Goal: Information Seeking & Learning: Learn about a topic

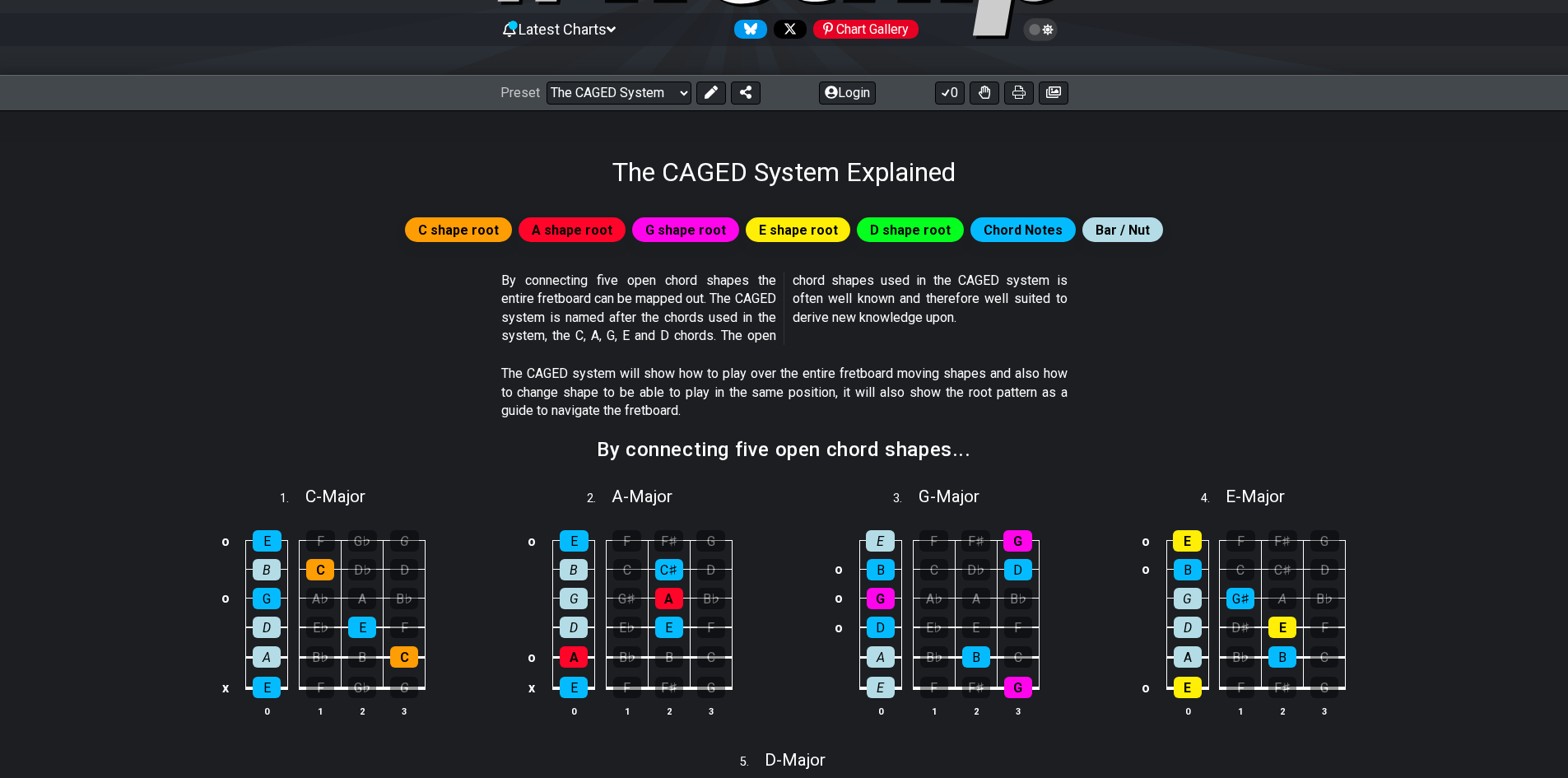
scroll to position [164, 0]
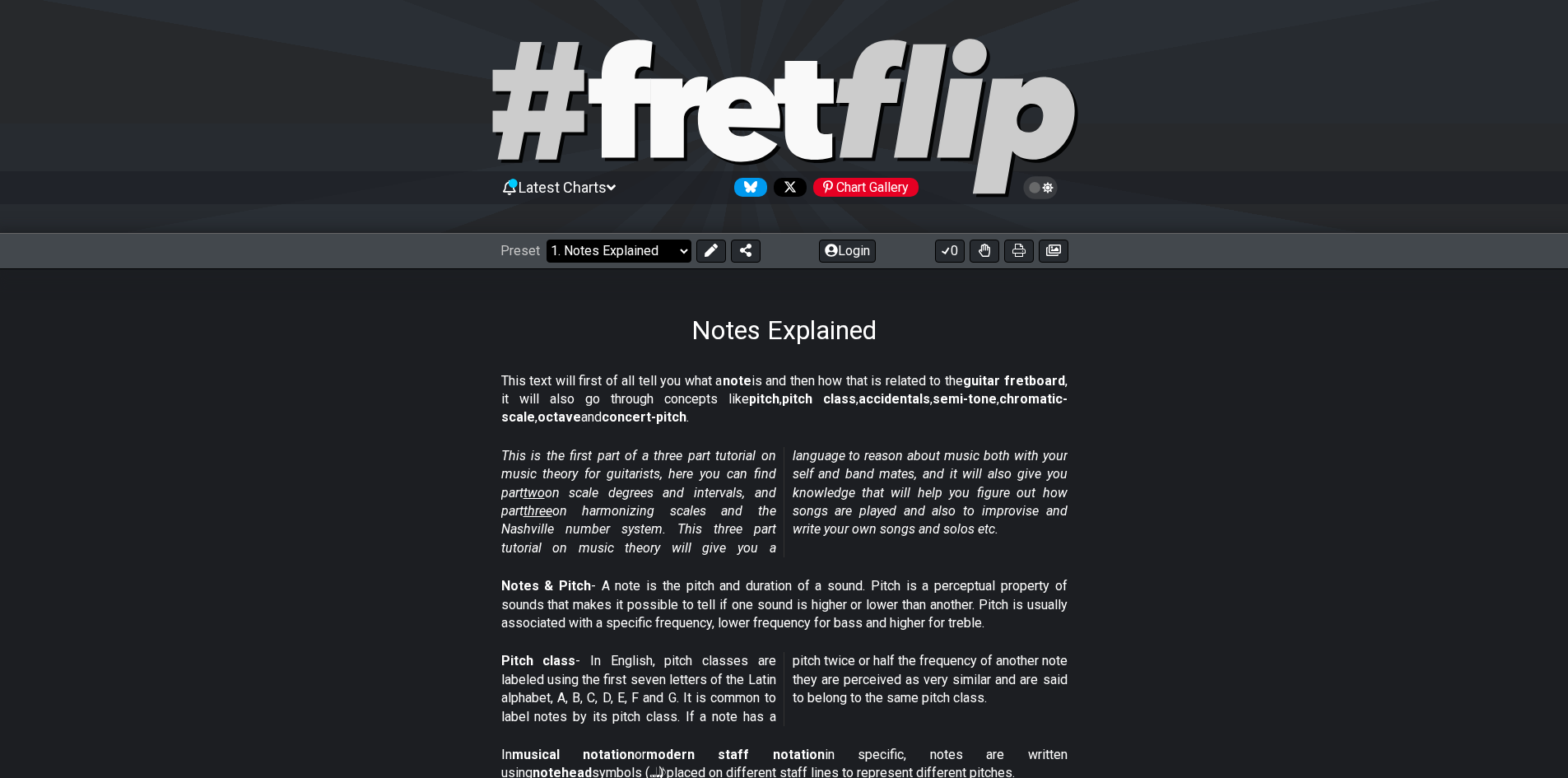
click at [599, 249] on select "Welcome to #fretflip! Initial Preset Custom Preset Minor Pentatonic Major Penta…" at bounding box center [619, 251] width 145 height 23
click at [1028, 545] on span "This is the first part of a three part tutorial on music theory for guitarists,…" at bounding box center [784, 502] width 566 height 111
drag, startPoint x: 980, startPoint y: 740, endPoint x: 865, endPoint y: 582, distance: 195.4
click at [865, 582] on p "Notes & Pitch - A note is the pitch and duration of a sound. Pitch is a percept…" at bounding box center [784, 604] width 566 height 55
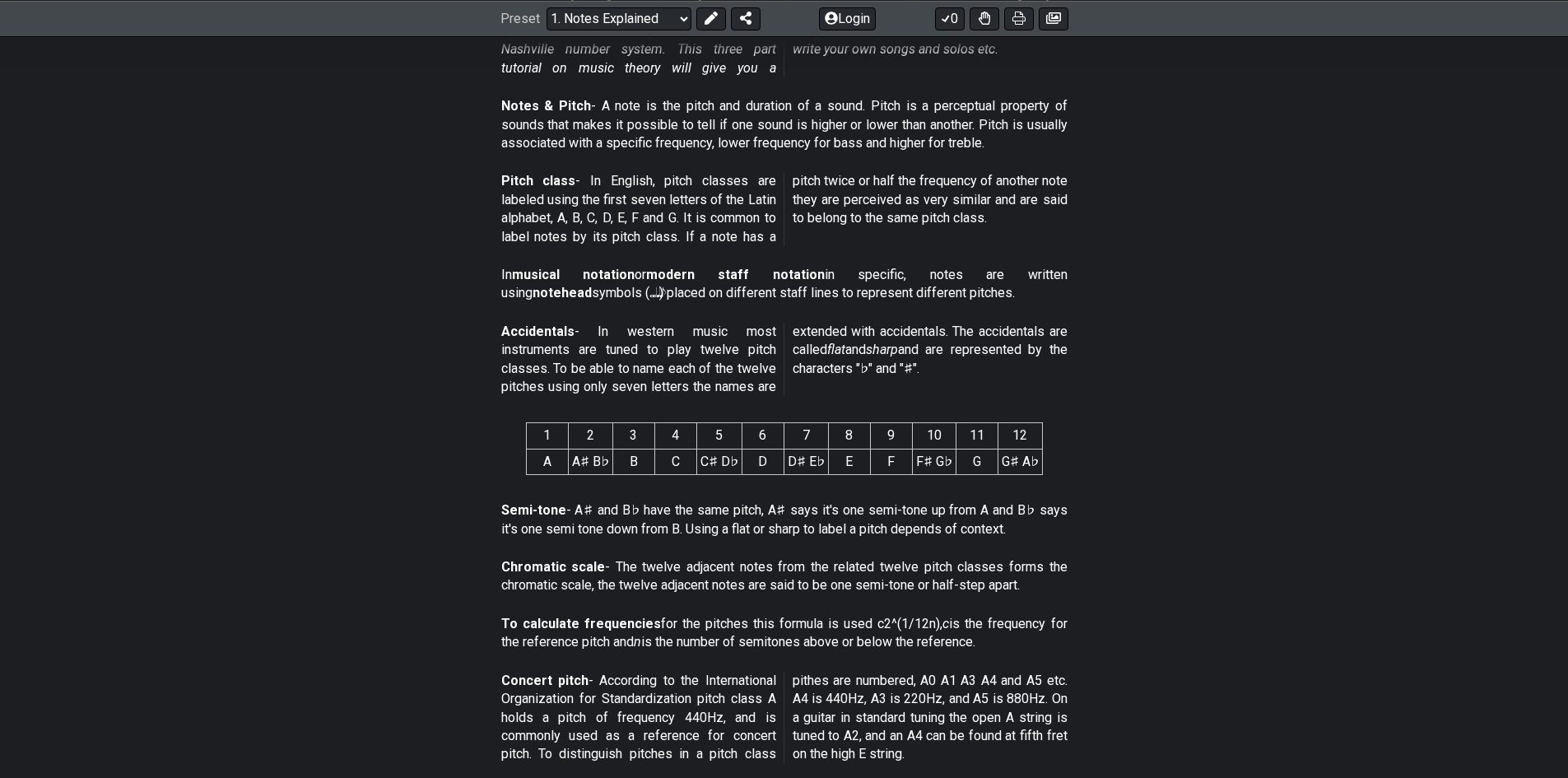
scroll to position [442, 0]
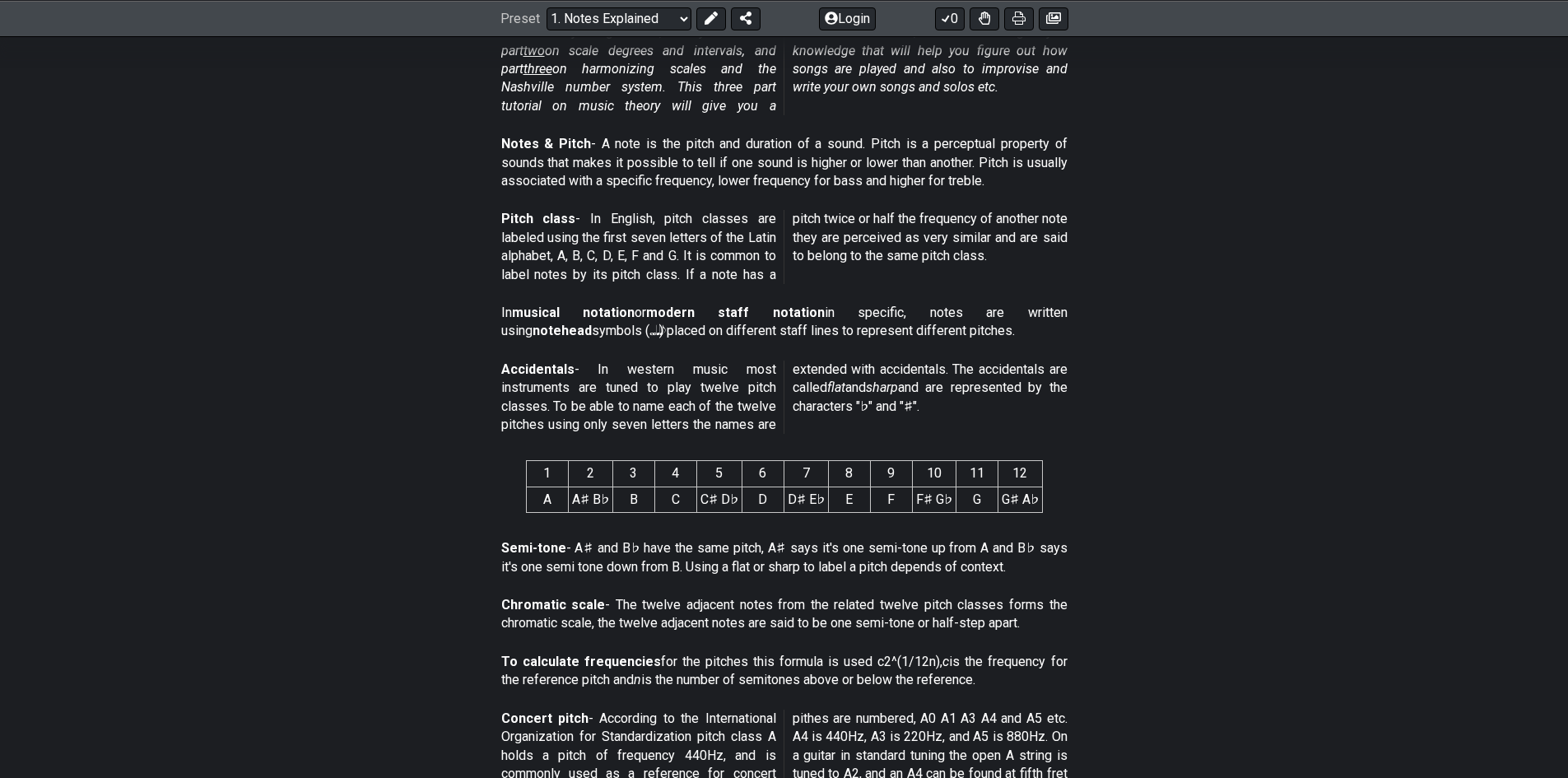
drag, startPoint x: 663, startPoint y: 606, endPoint x: 1041, endPoint y: 666, distance: 382.7
click at [1041, 666] on p "To calculate frequencies for the pitches this formula is used c2^(1/12n), c is …" at bounding box center [784, 671] width 566 height 37
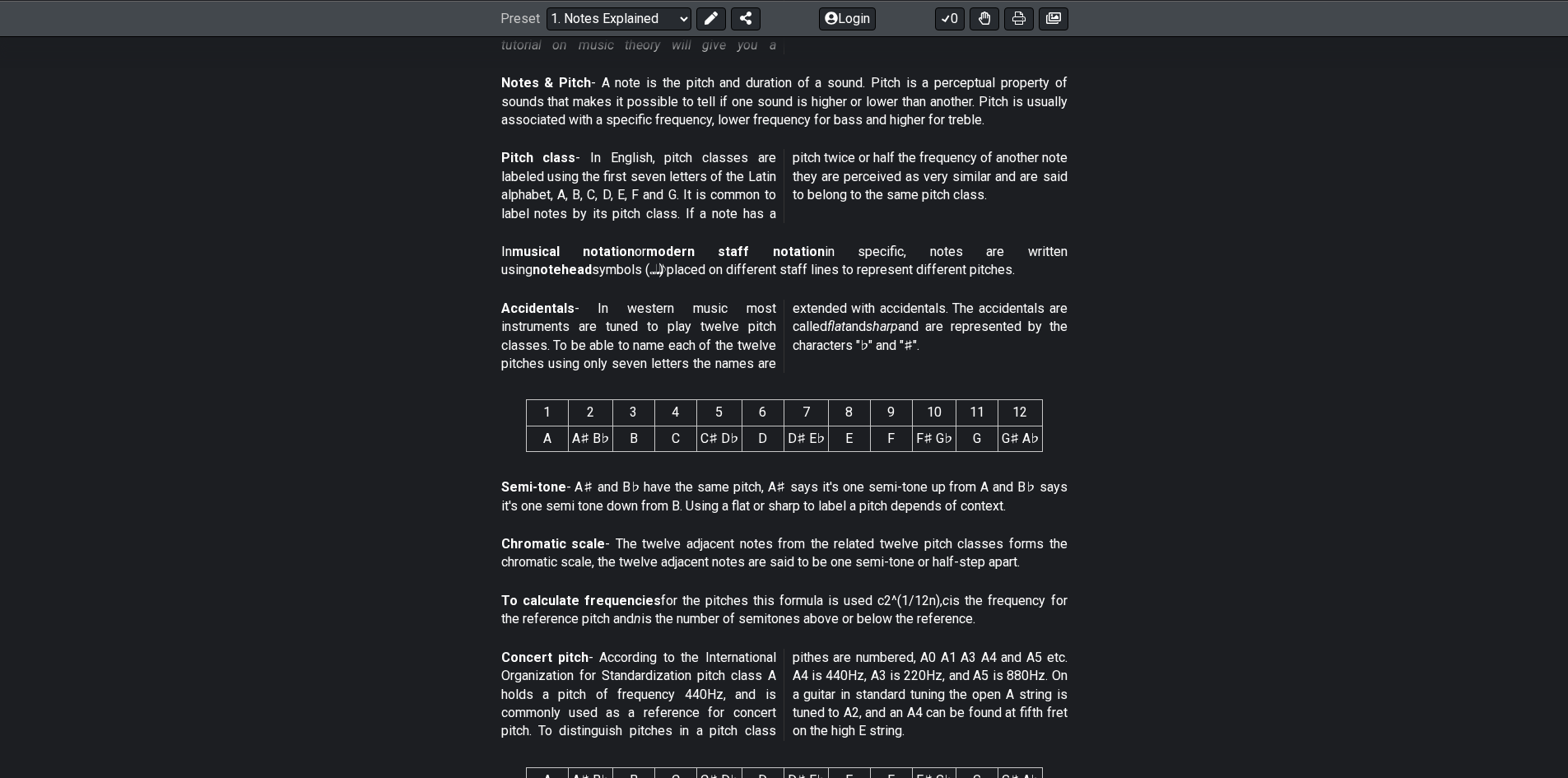
scroll to position [524, 0]
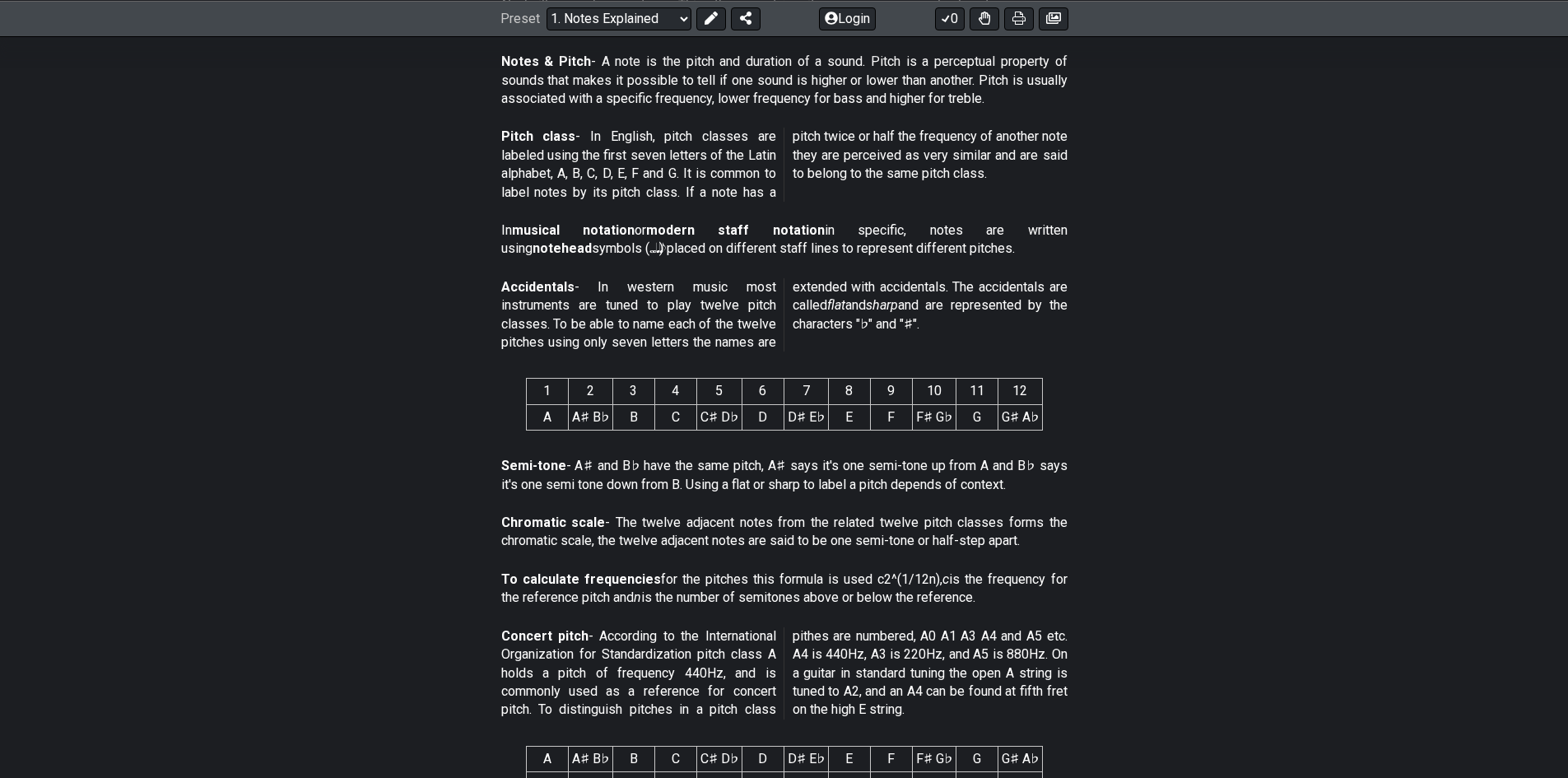
drag, startPoint x: 1153, startPoint y: 727, endPoint x: 907, endPoint y: 506, distance: 330.7
click at [907, 506] on div "Semi-tone - A♯ and B♭ have the same pitch, A♯ says it's one semi-tone up from A…" at bounding box center [784, 479] width 566 height 57
drag, startPoint x: 641, startPoint y: 418, endPoint x: 613, endPoint y: 419, distance: 28.0
click at [612, 419] on td "A♯ B♭" at bounding box center [589, 417] width 44 height 25
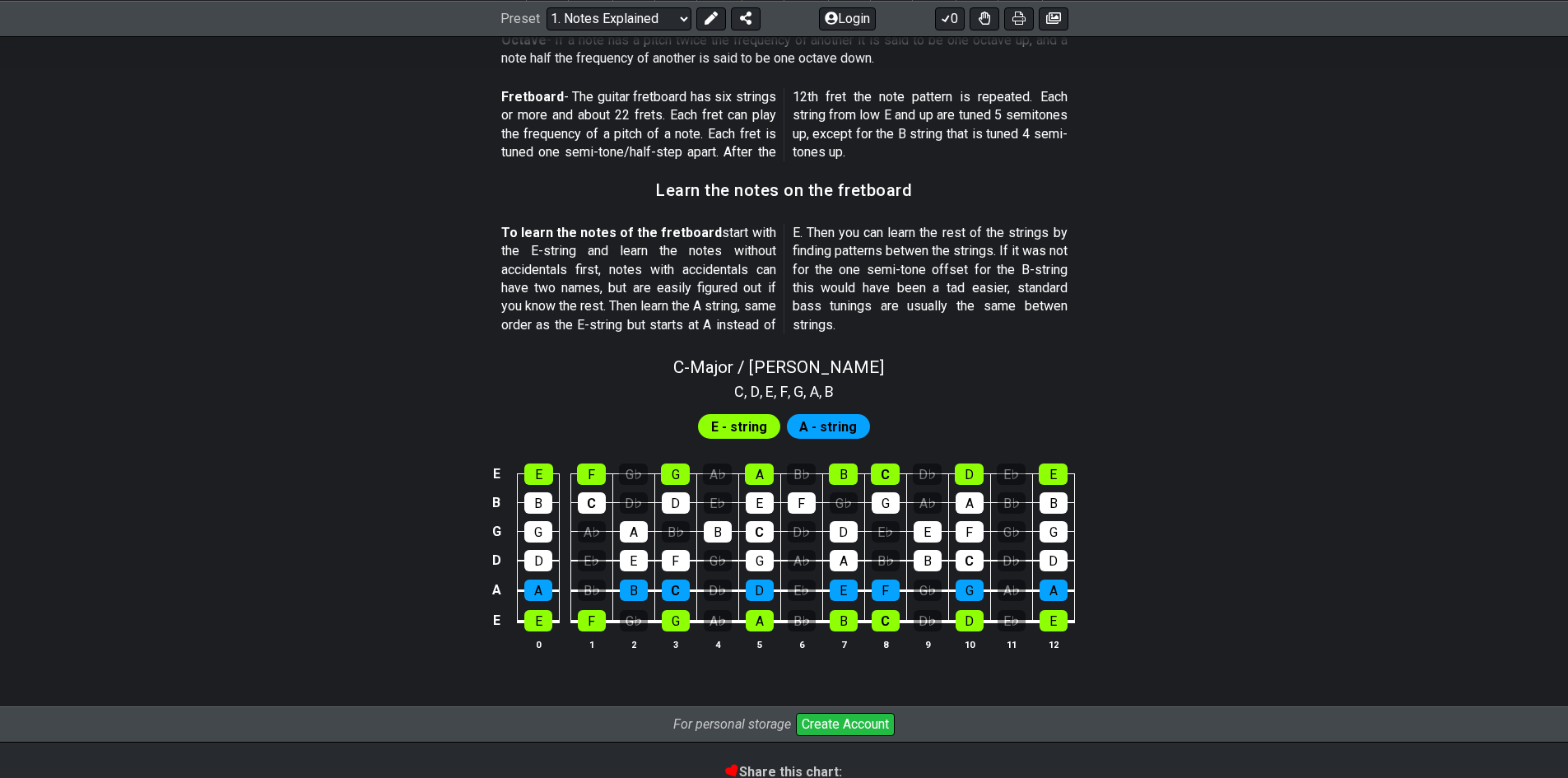
scroll to position [1347, 0]
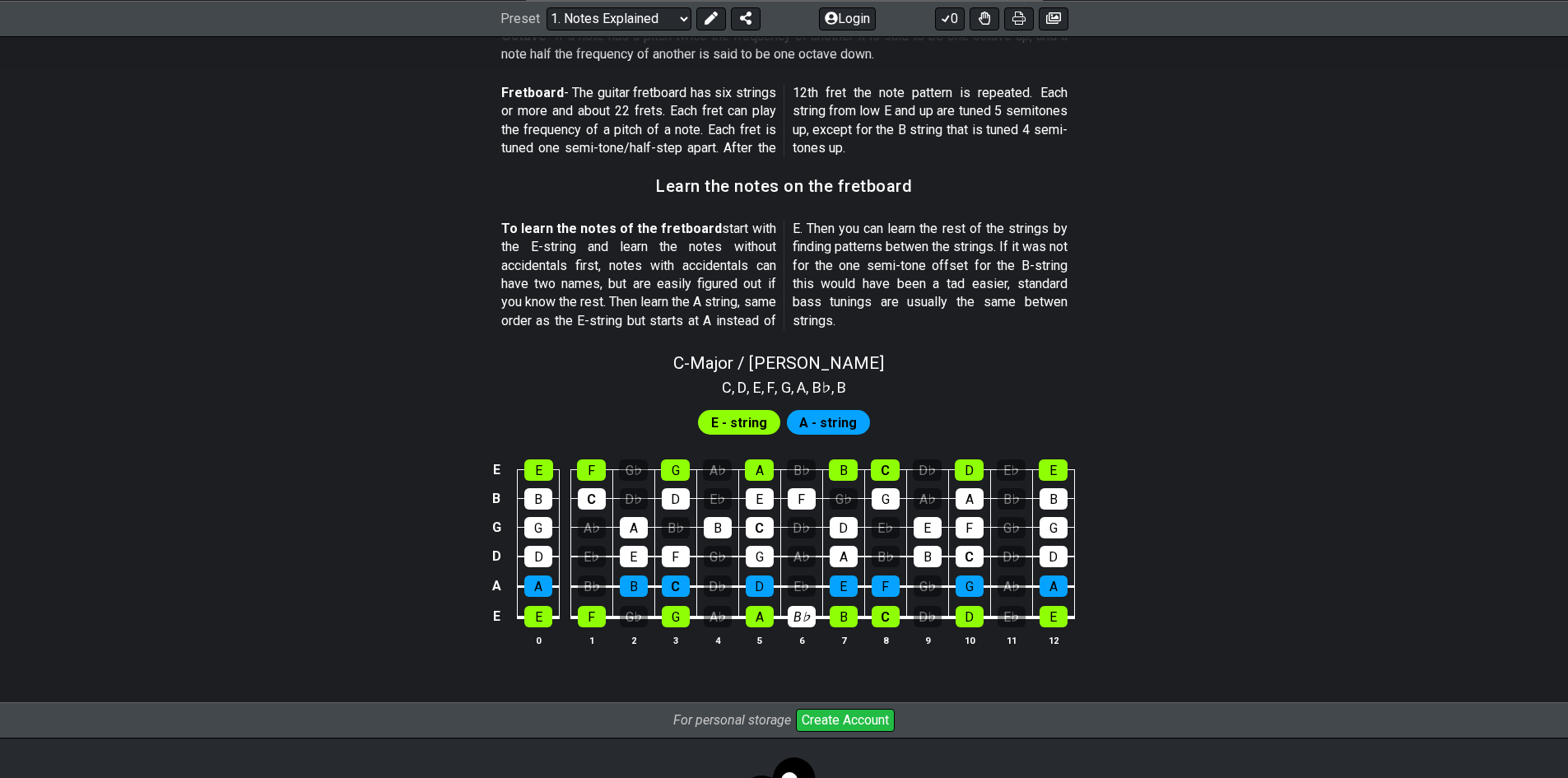
drag, startPoint x: 812, startPoint y: 612, endPoint x: 784, endPoint y: 676, distance: 69.9
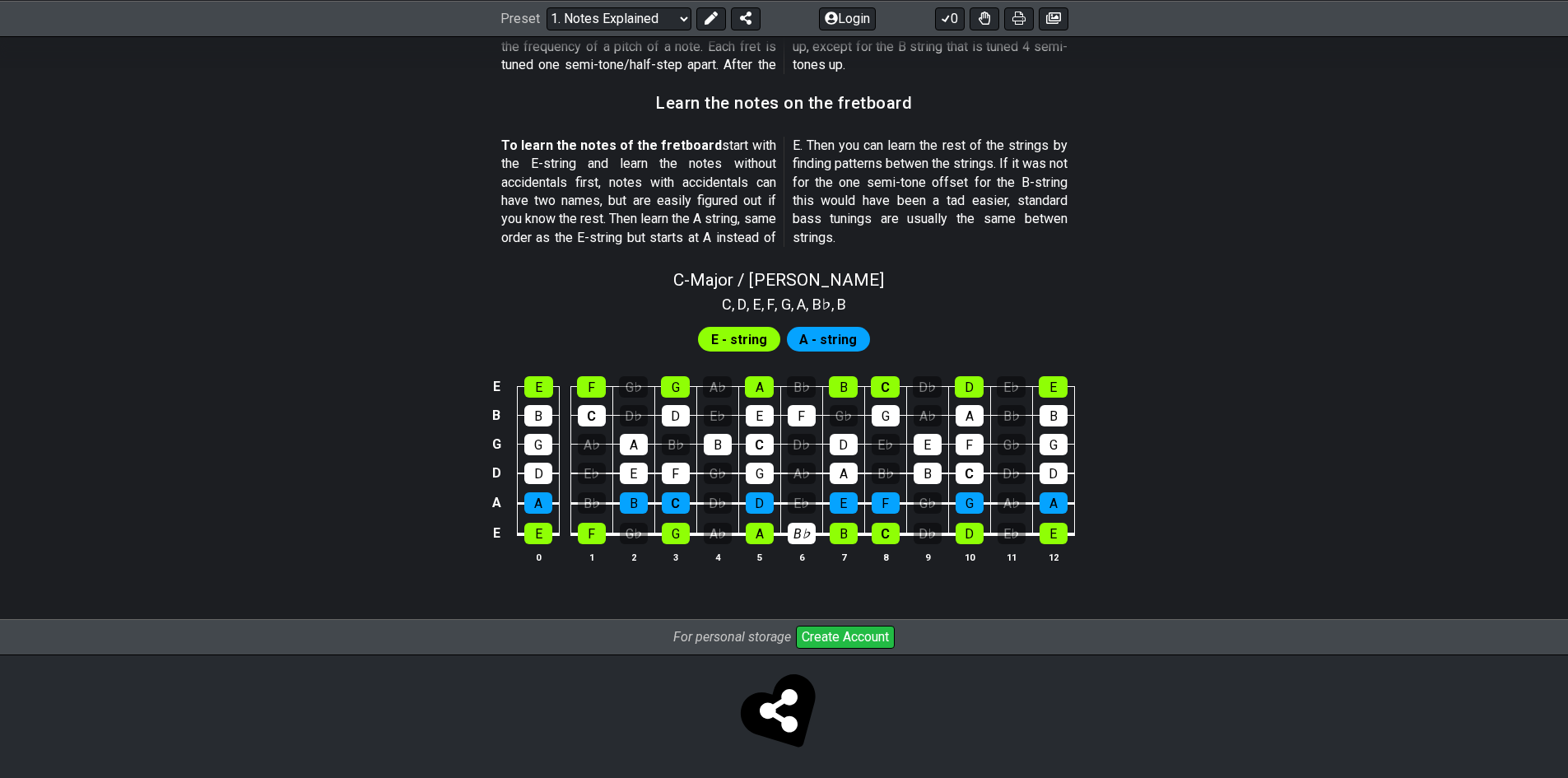
scroll to position [1435, 0]
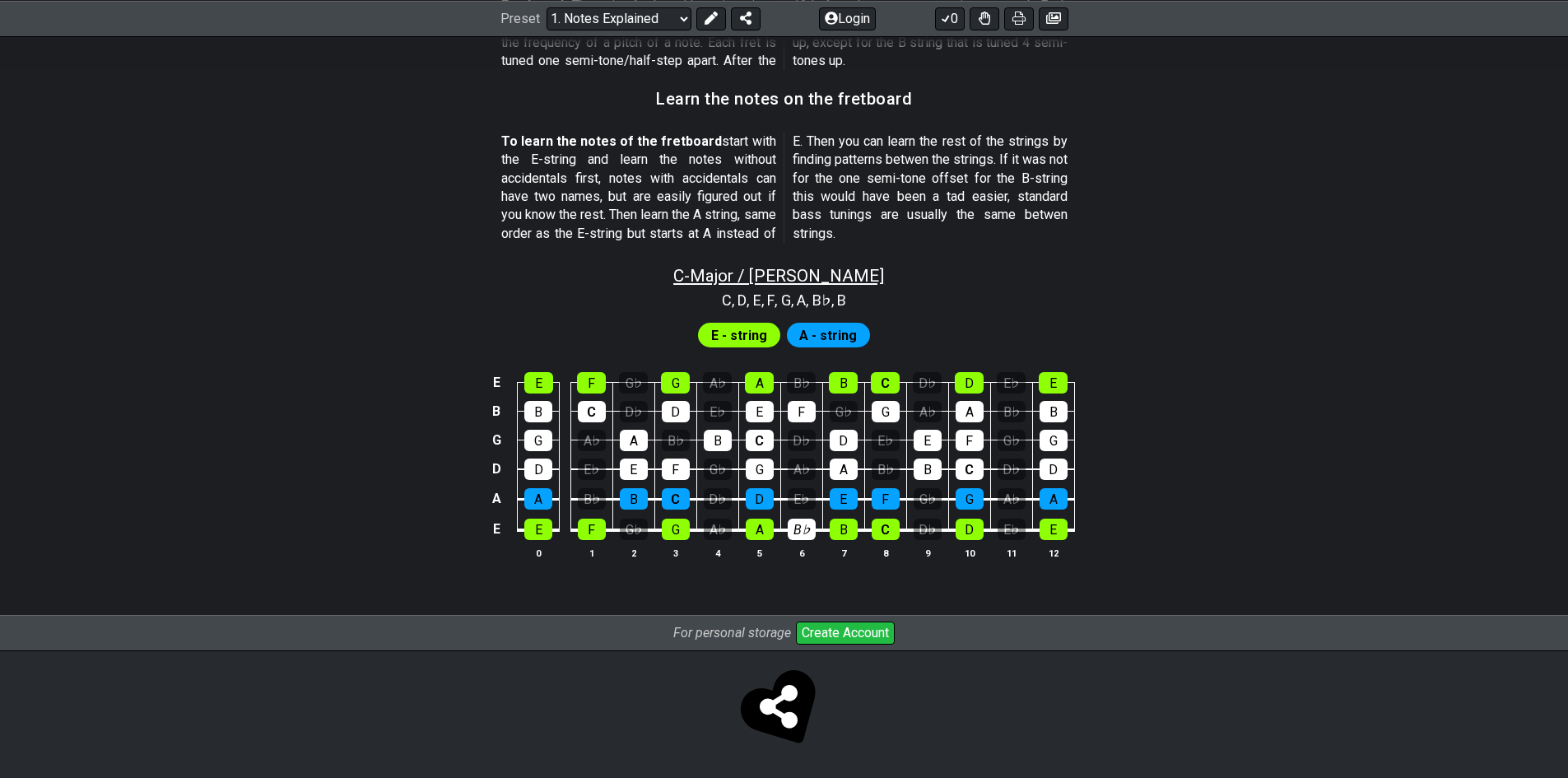
click at [813, 283] on span "C - Major / Ionian" at bounding box center [778, 276] width 210 height 20
select select "C"
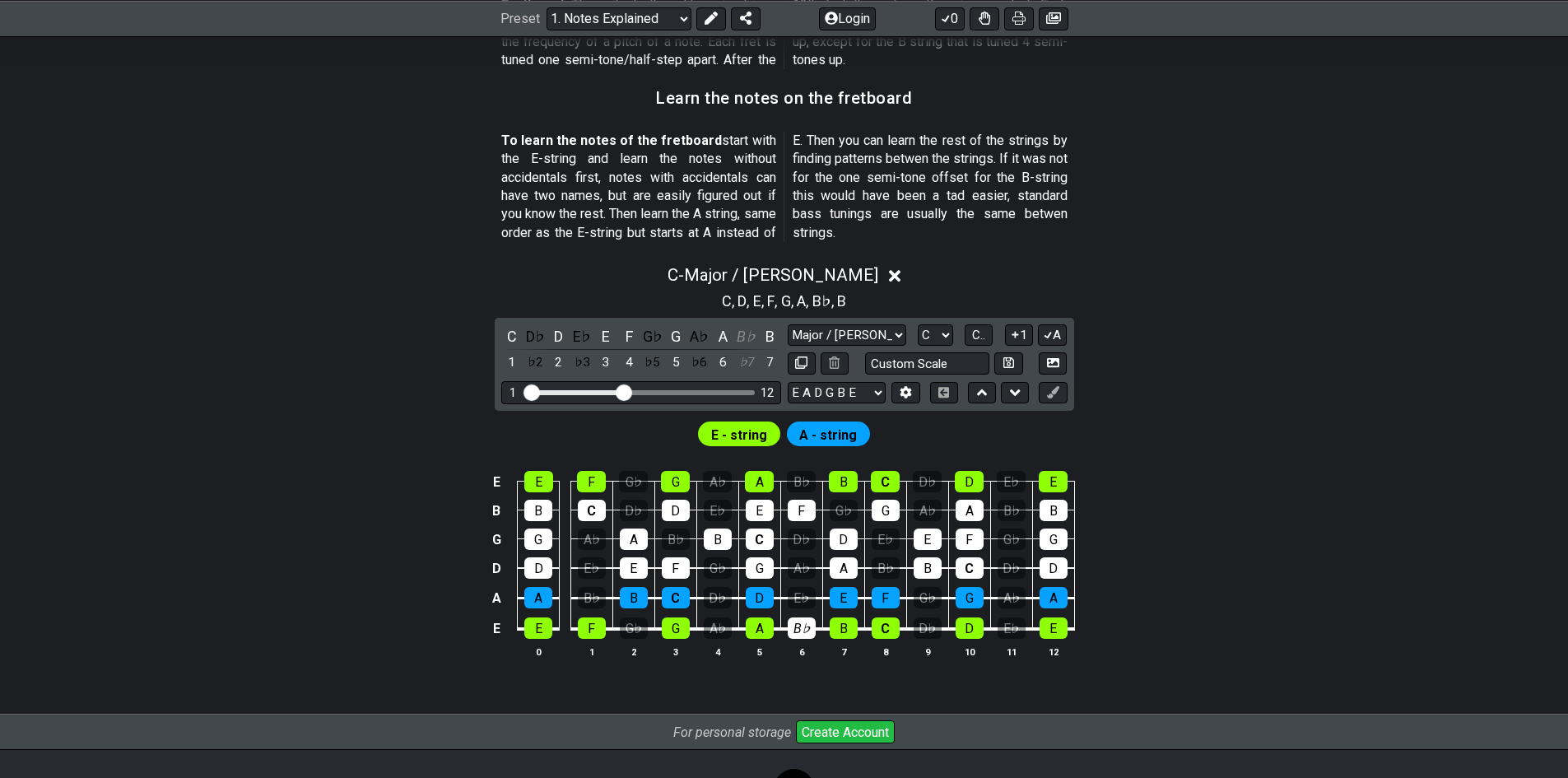
drag, startPoint x: 813, startPoint y: 283, endPoint x: 1328, endPoint y: 286, distance: 515.0
click at [1328, 287] on div "C , D , E , F , G , A , B♭ , B" at bounding box center [784, 299] width 1284 height 26
click at [827, 338] on select "Major / Ionian Custom Scale Minor Pentatonic Major Pentatonic Minor Blues Major…" at bounding box center [846, 335] width 118 height 23
click at [889, 271] on icon at bounding box center [895, 276] width 13 height 13
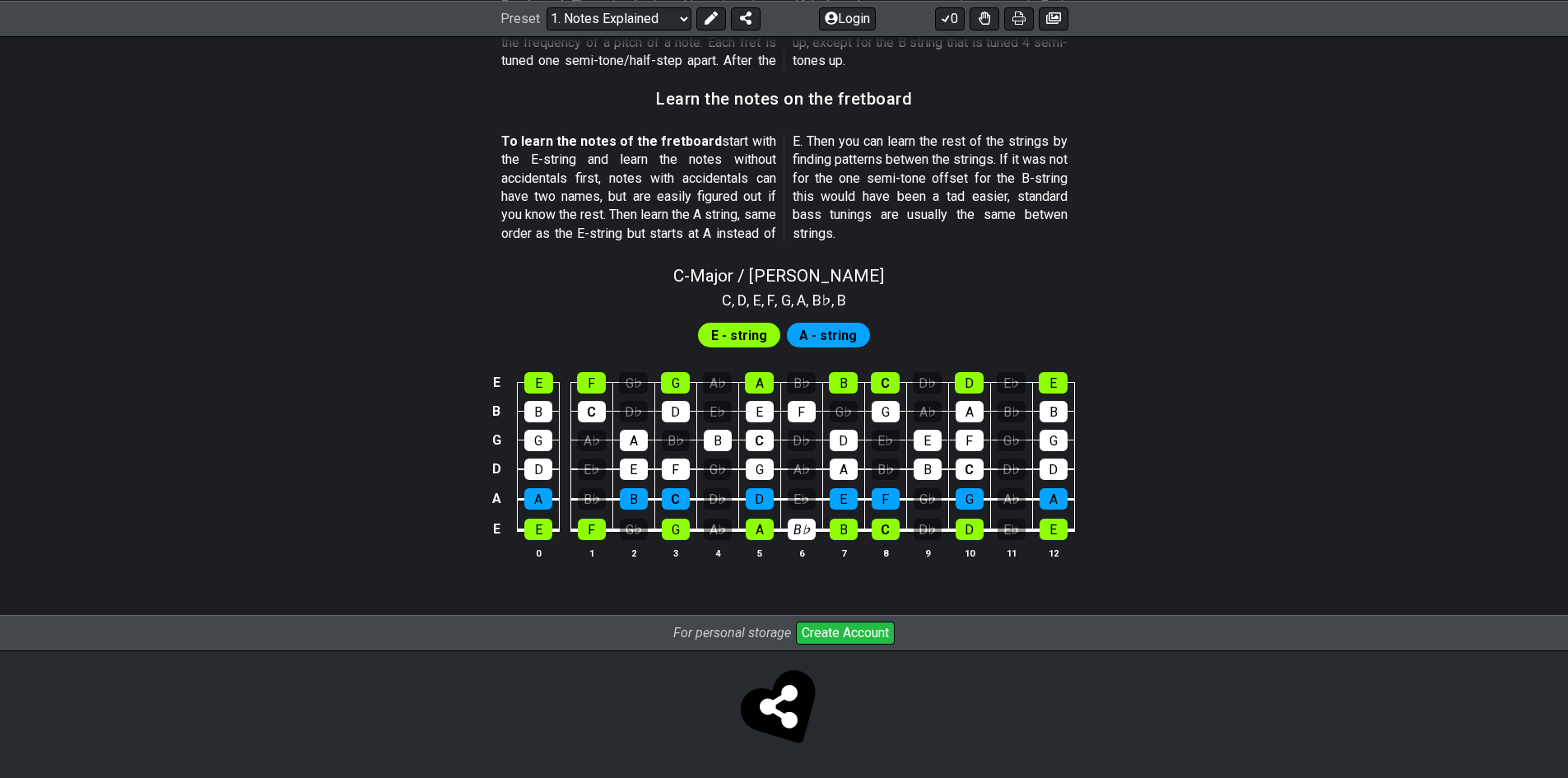
click at [798, 484] on td "E♭" at bounding box center [802, 484] width 42 height 30
click at [798, 492] on div "E♭" at bounding box center [801, 499] width 28 height 22
click at [805, 492] on div "E♭" at bounding box center [801, 499] width 28 height 22
click at [802, 519] on div "B♭" at bounding box center [801, 529] width 28 height 22
click at [800, 527] on div "B♭" at bounding box center [801, 529] width 28 height 22
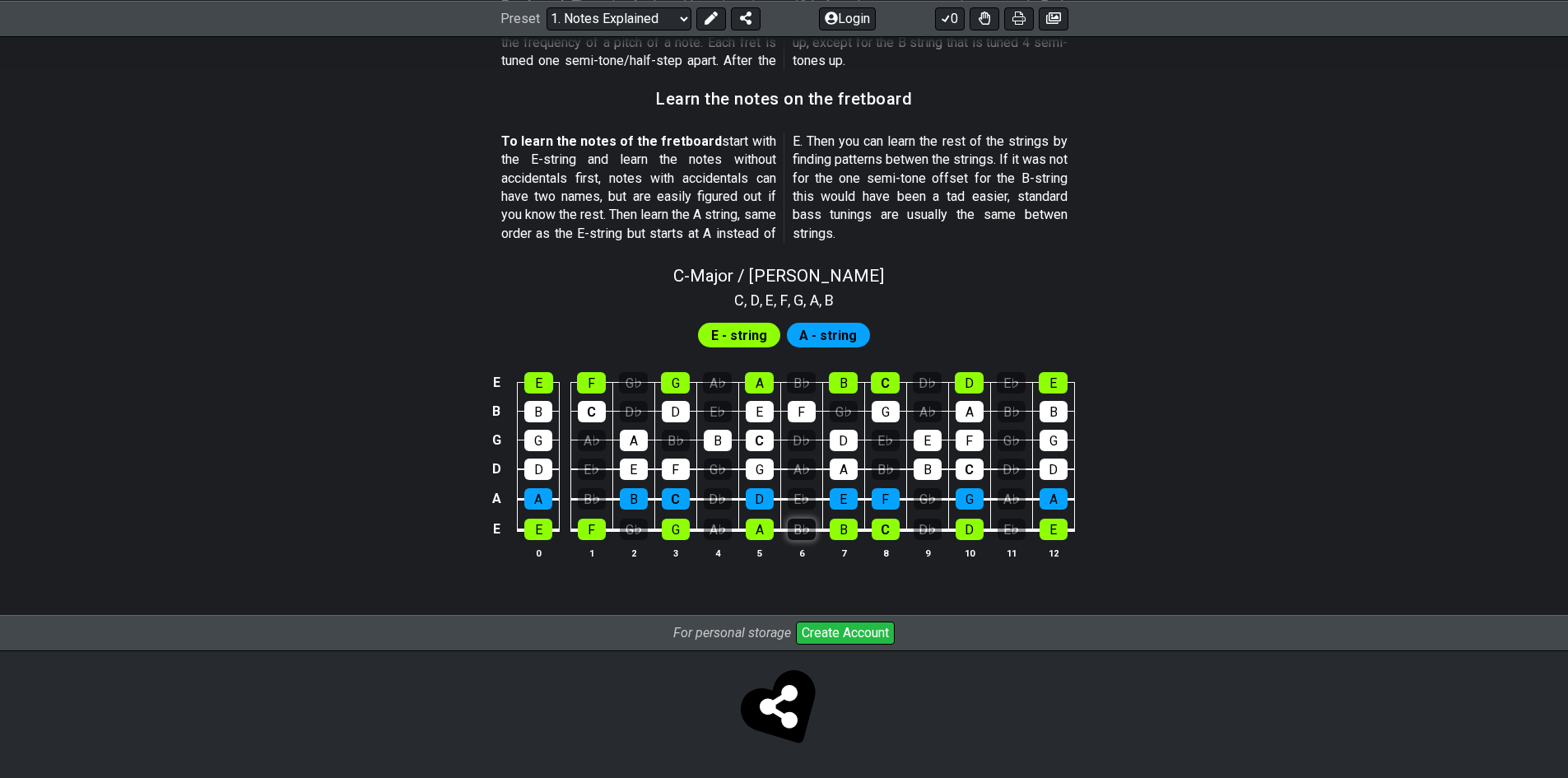
click at [800, 527] on div "B♭" at bounding box center [801, 529] width 28 height 22
click at [797, 528] on div "B♭" at bounding box center [801, 529] width 28 height 22
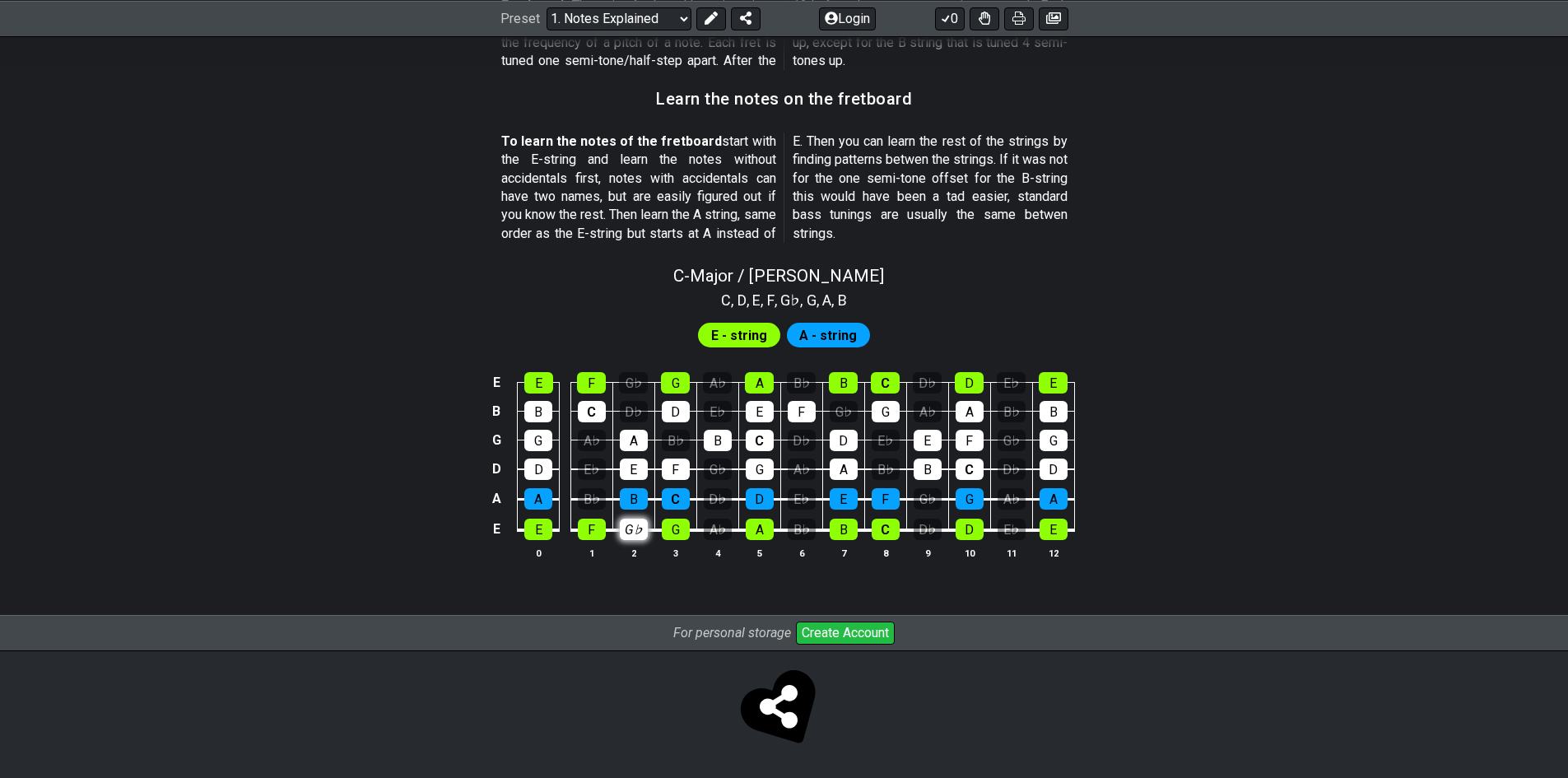
click at [629, 526] on div "G♭" at bounding box center [633, 529] width 28 height 22
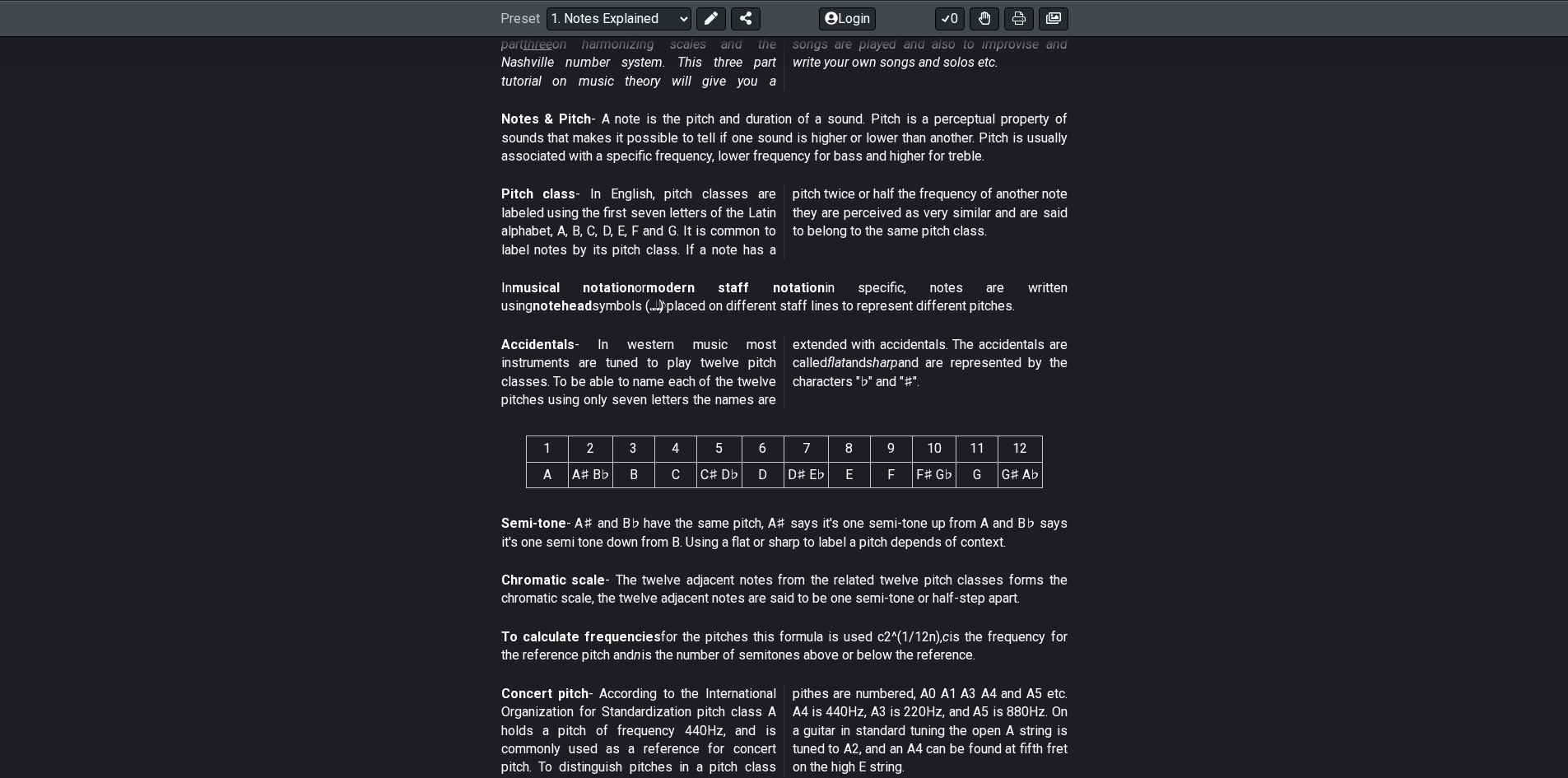
scroll to position [0, 0]
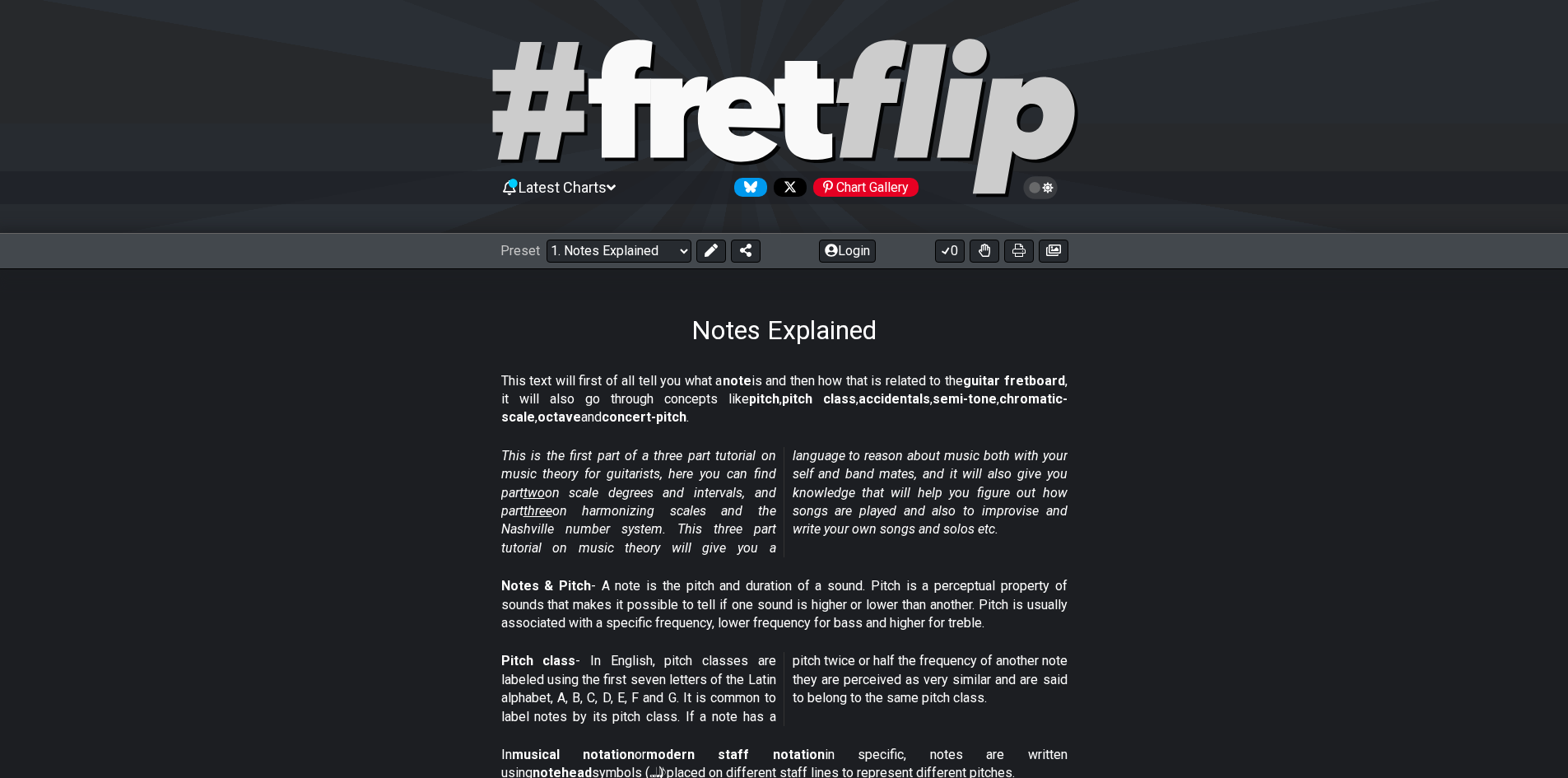
drag, startPoint x: 659, startPoint y: 432, endPoint x: 658, endPoint y: 392, distance: 40.0
click at [643, 257] on select "Welcome to #fretflip! Initial Preset Custom Preset Minor Pentatonic Major Penta…" at bounding box center [619, 251] width 145 height 23
click at [547, 240] on select "Welcome to #fretflip! Initial Preset Custom Preset Minor Pentatonic Major Penta…" at bounding box center [619, 251] width 145 height 23
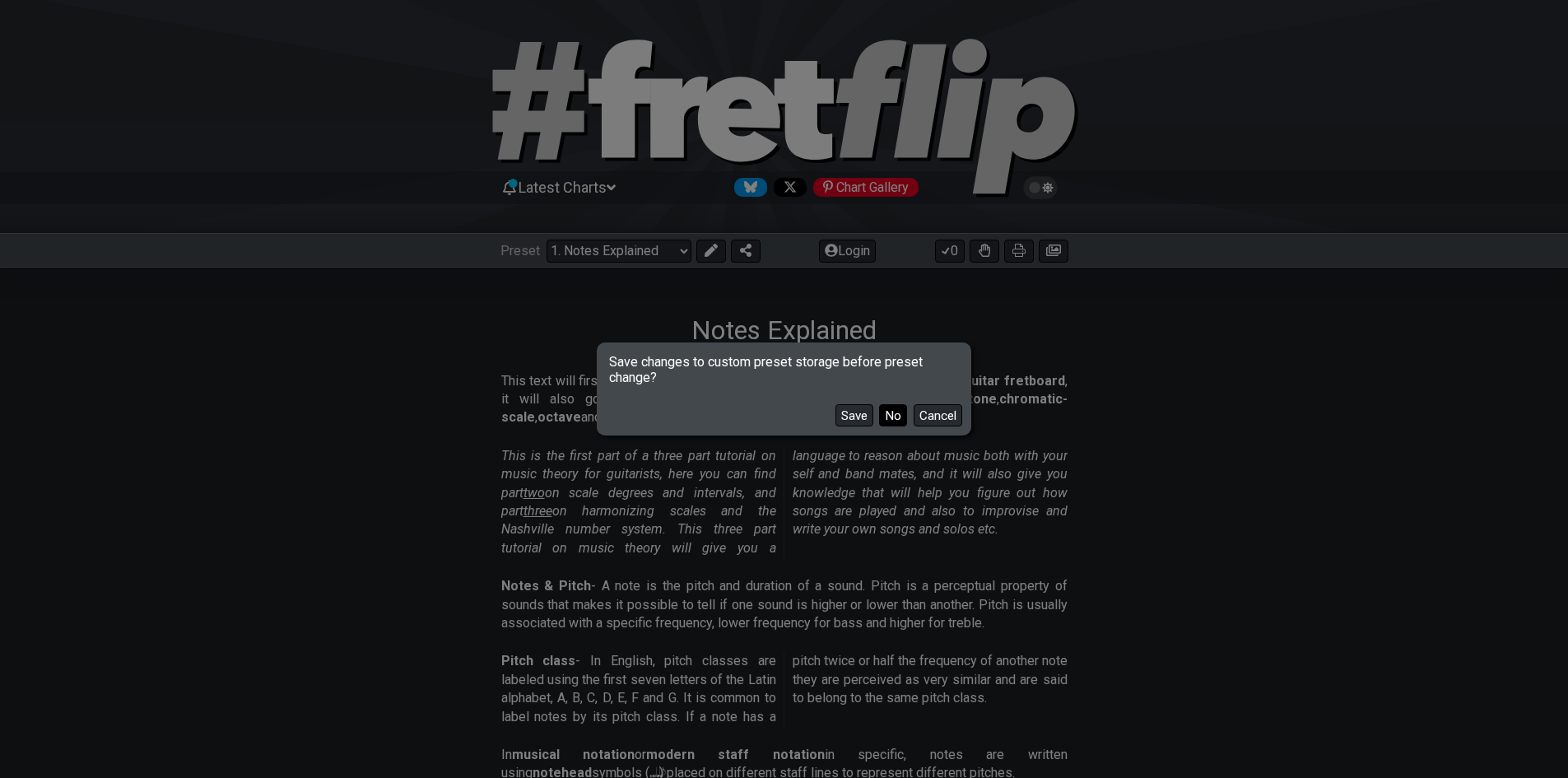
click at [896, 419] on button "No" at bounding box center [892, 415] width 28 height 23
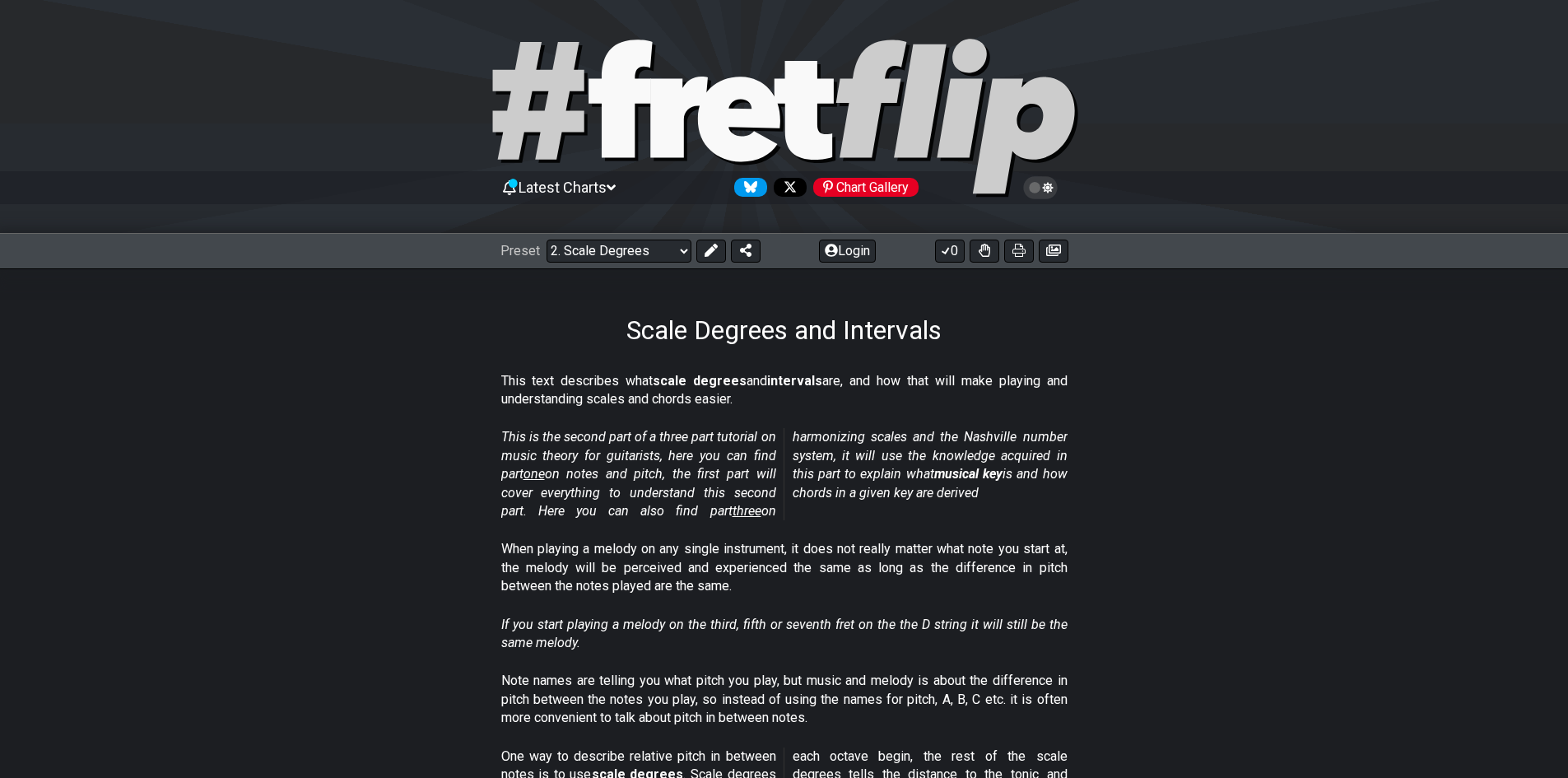
drag, startPoint x: 725, startPoint y: 381, endPoint x: 804, endPoint y: 385, distance: 79.1
click at [794, 391] on p "This text describes what scale degrees and intervals are, and how that will mak…" at bounding box center [784, 391] width 566 height 37
drag, startPoint x: 728, startPoint y: 375, endPoint x: 816, endPoint y: 377, distance: 88.0
click at [816, 377] on p "This text describes what scale degrees and intervals are, and how that will mak…" at bounding box center [784, 391] width 566 height 37
drag, startPoint x: 495, startPoint y: 426, endPoint x: 686, endPoint y: 437, distance: 191.3
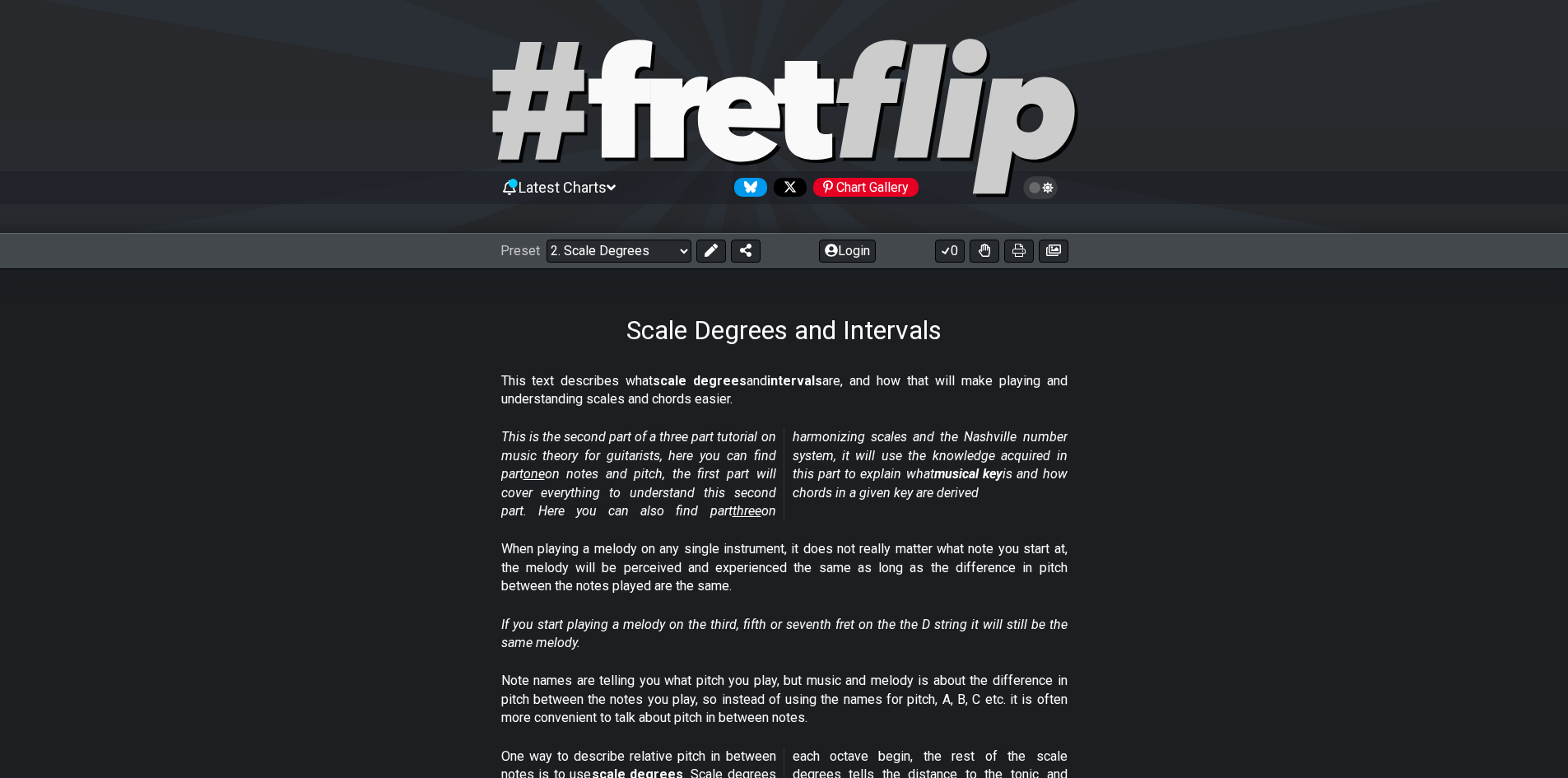
click at [642, 436] on section "This is the second part of a three part tutorial on music theory for guitarists…" at bounding box center [784, 477] width 1284 height 112
drag, startPoint x: 637, startPoint y: 450, endPoint x: 697, endPoint y: 452, distance: 60.0
click at [688, 452] on em "This is the second part of a three part tutorial on music theory for guitarists…" at bounding box center [784, 473] width 566 height 90
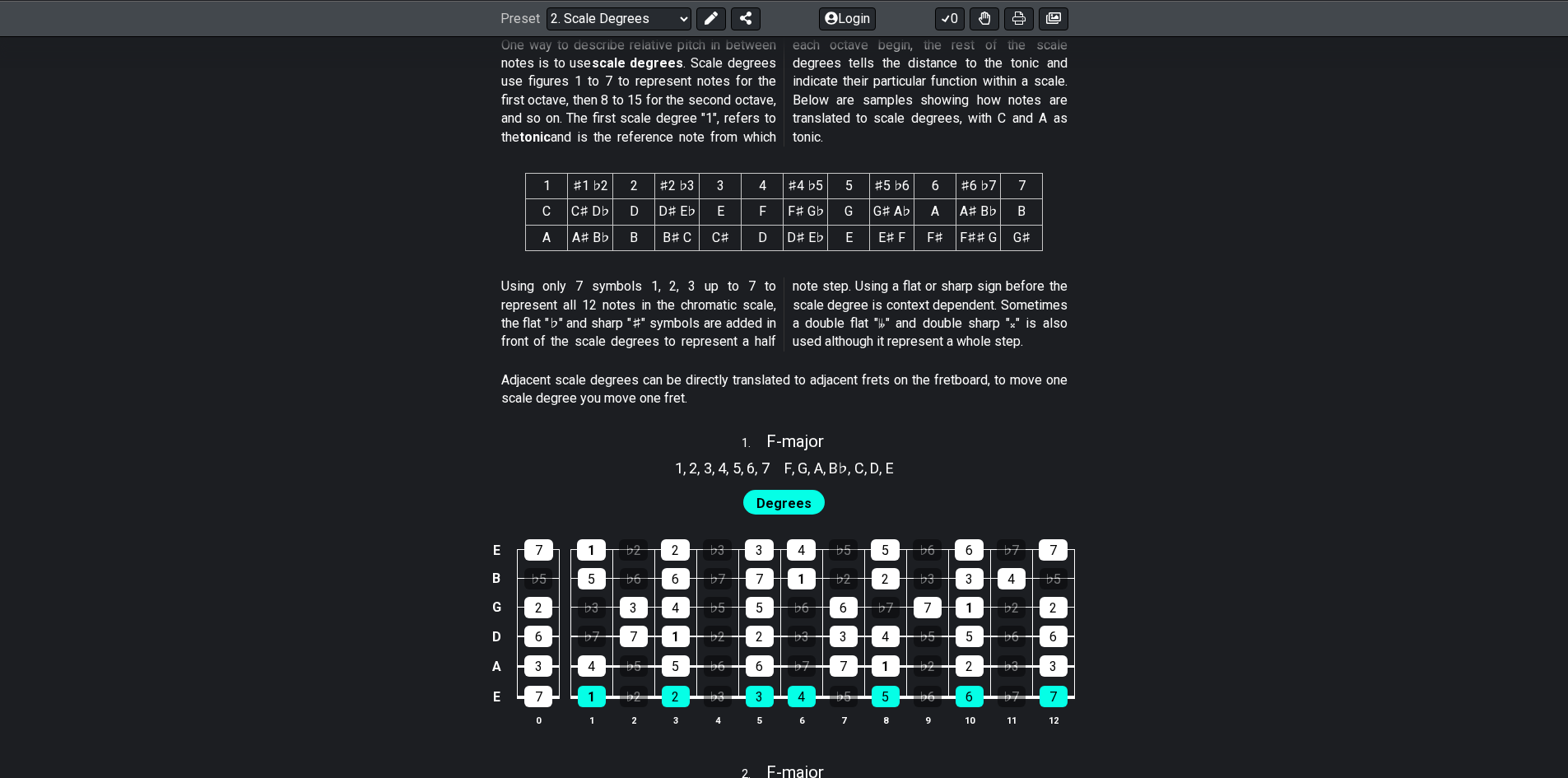
scroll to position [658, 0]
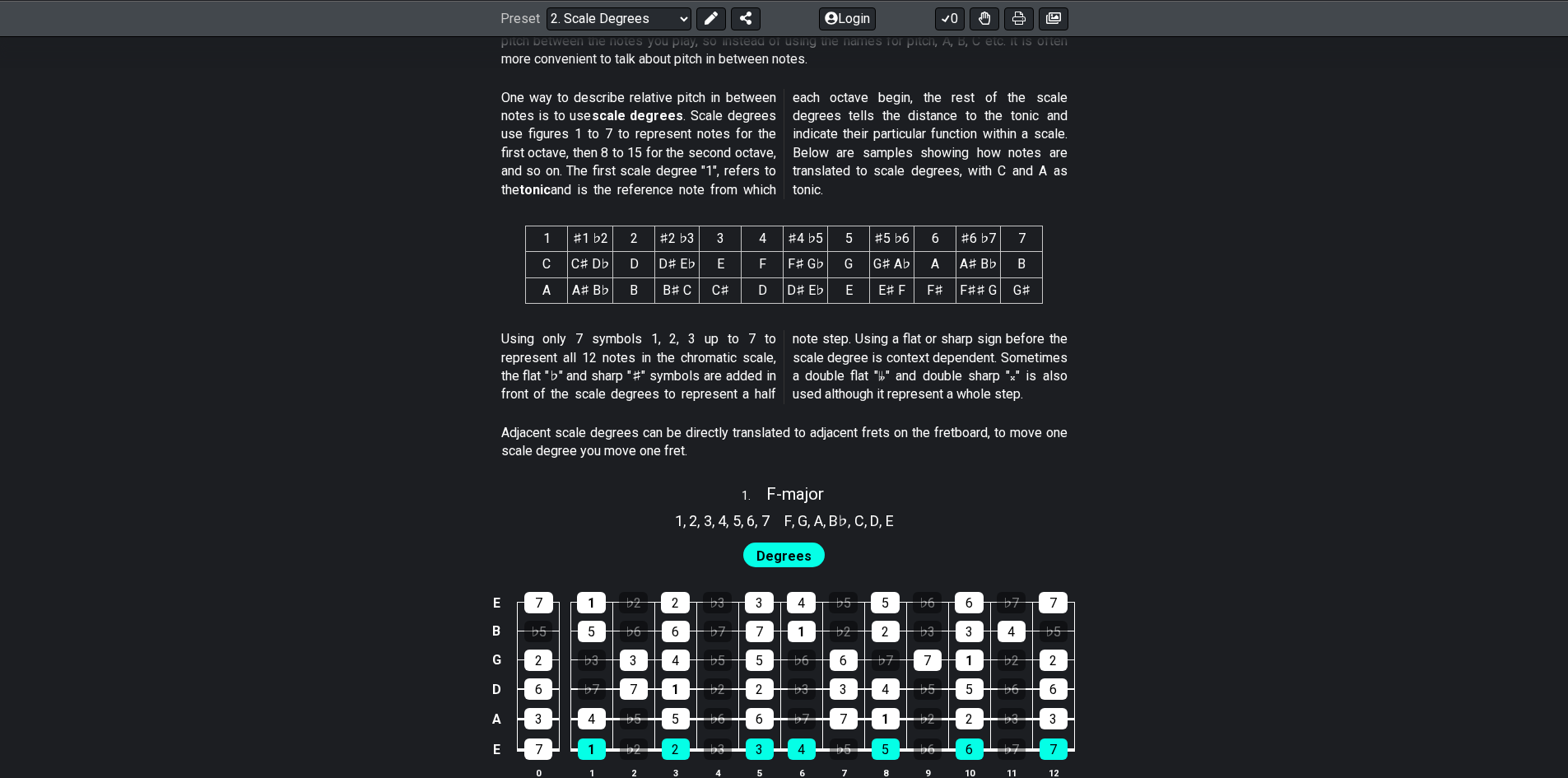
click at [523, 309] on section "1 ♯1 ♭2 2 ♯2 ♭3 3 4 ♯4 ♭5 5 ♯5 ♭6 6 ♯6 ♭7 7 C C♯ D♭ D D♯ E♭ E F F♯ G♭ G G♯ A♭ A…" at bounding box center [784, 267] width 1284 height 112
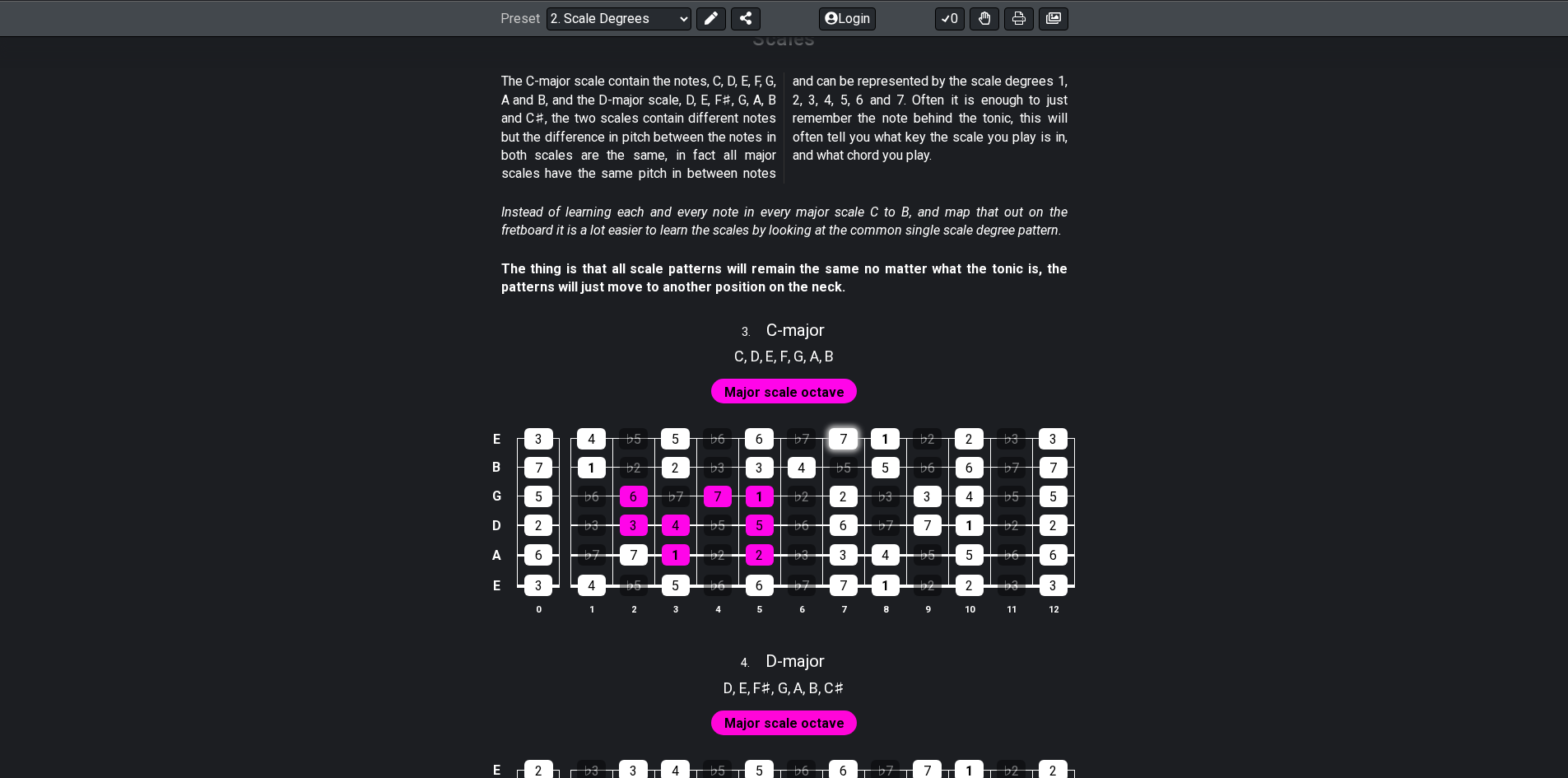
scroll to position [1646, 0]
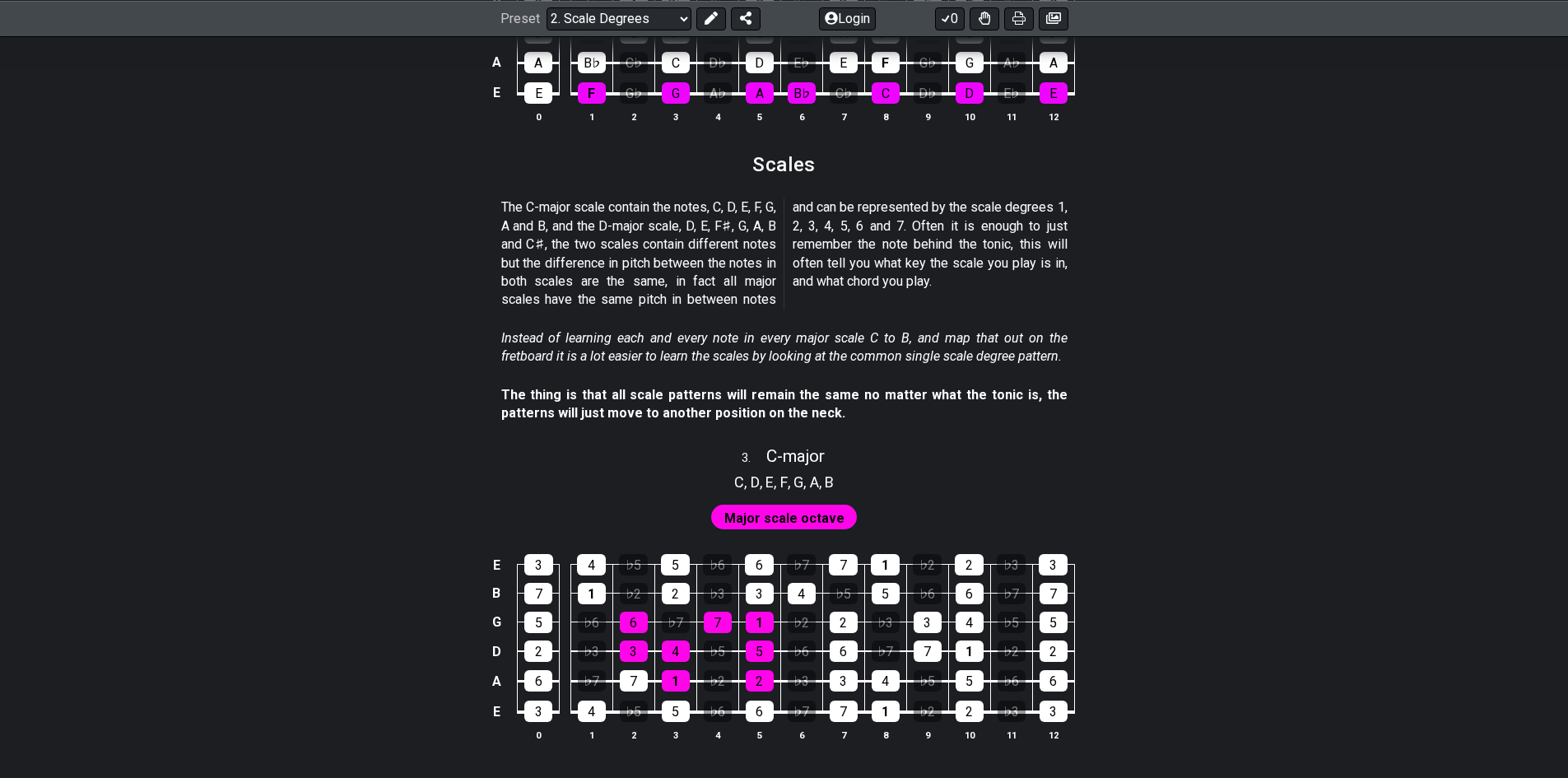
drag, startPoint x: 754, startPoint y: 473, endPoint x: 655, endPoint y: 409, distance: 117.9
click at [655, 409] on strong "The thing is that all scale patterns will remain the same no matter what the to…" at bounding box center [784, 403] width 566 height 34
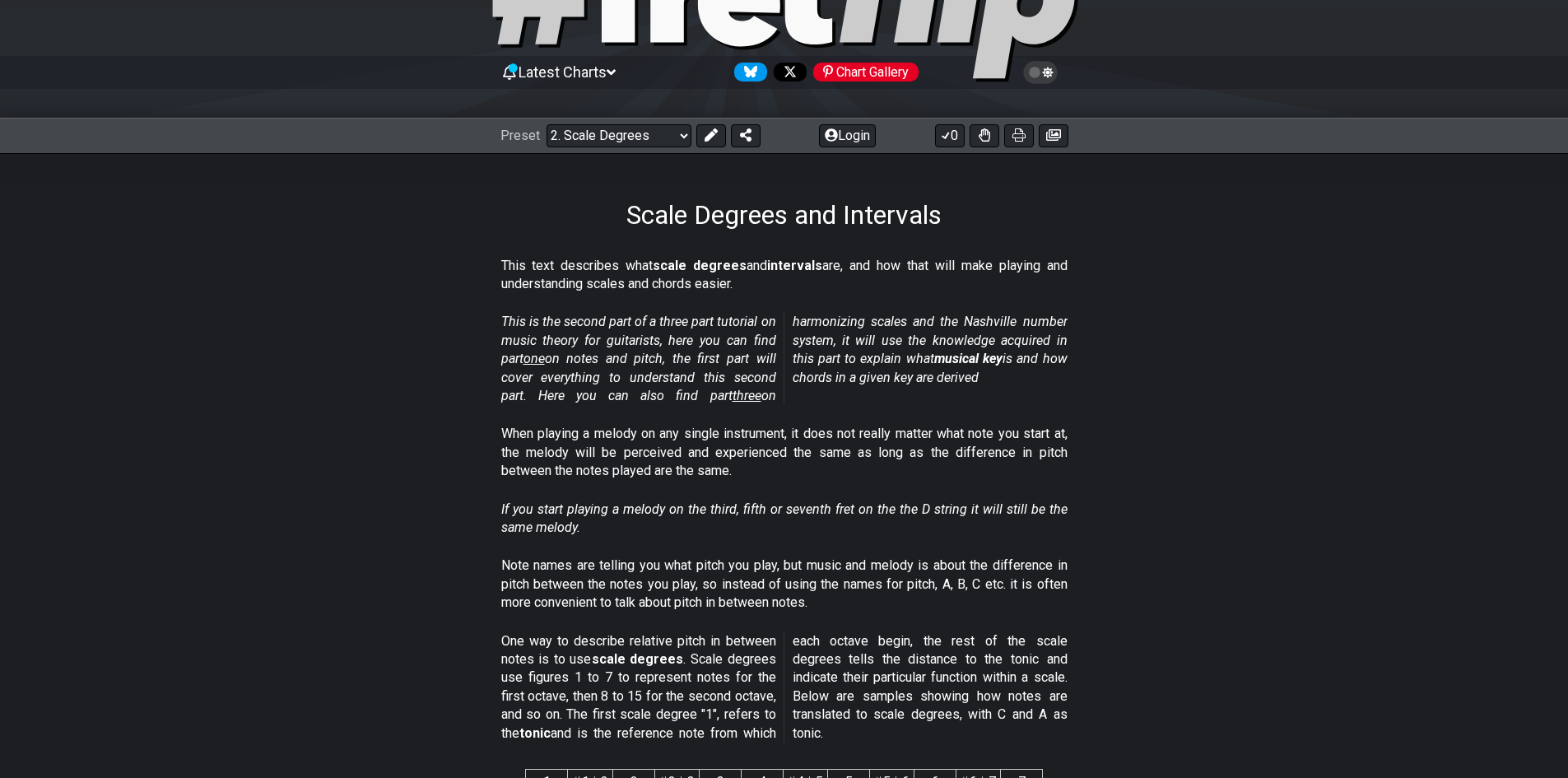
scroll to position [0, 0]
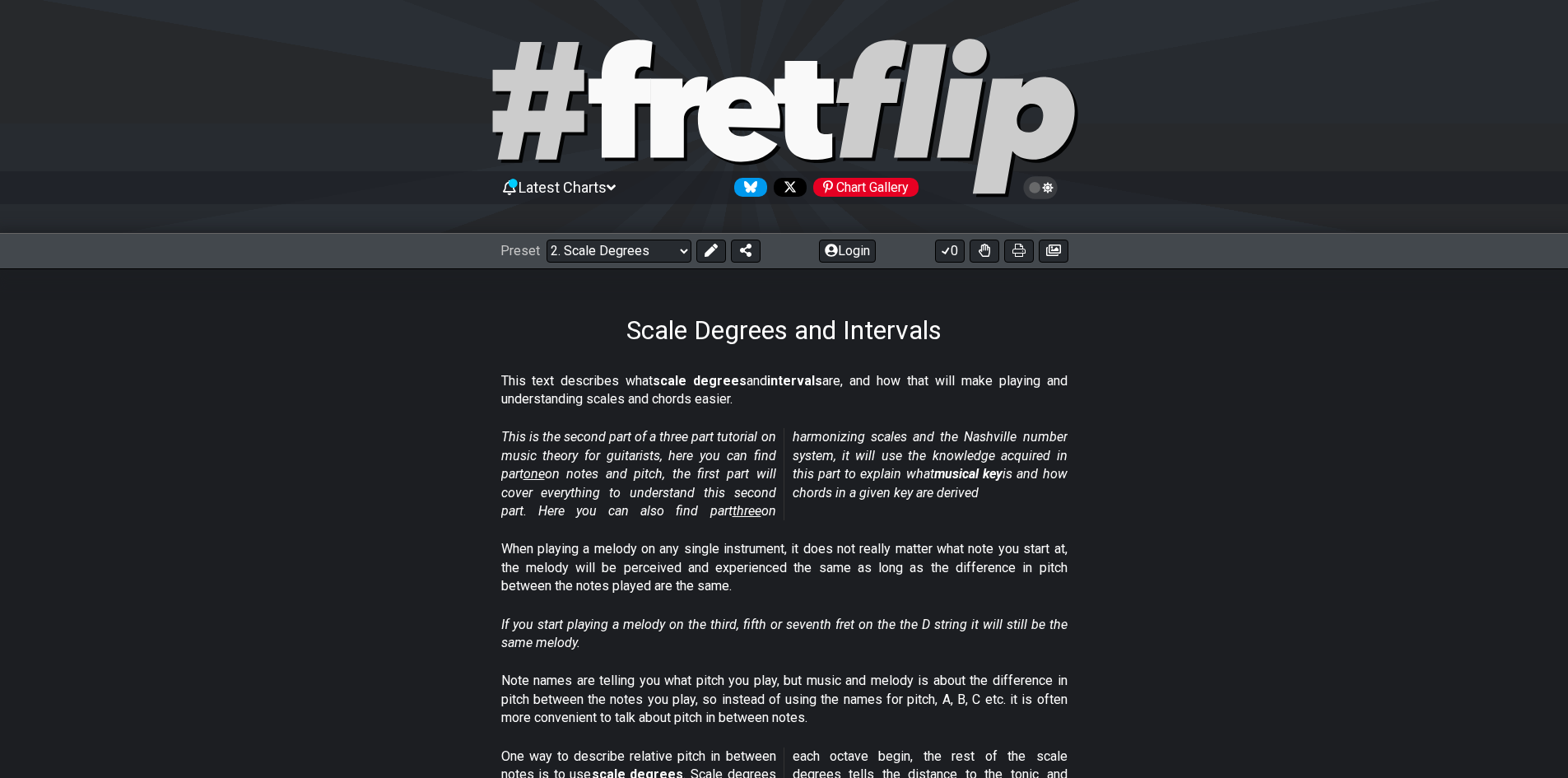
click at [551, 472] on em "This is the second part of a three part tutorial on music theory for guitarists…" at bounding box center [784, 473] width 566 height 90
click at [531, 473] on span "one" at bounding box center [534, 474] width 22 height 16
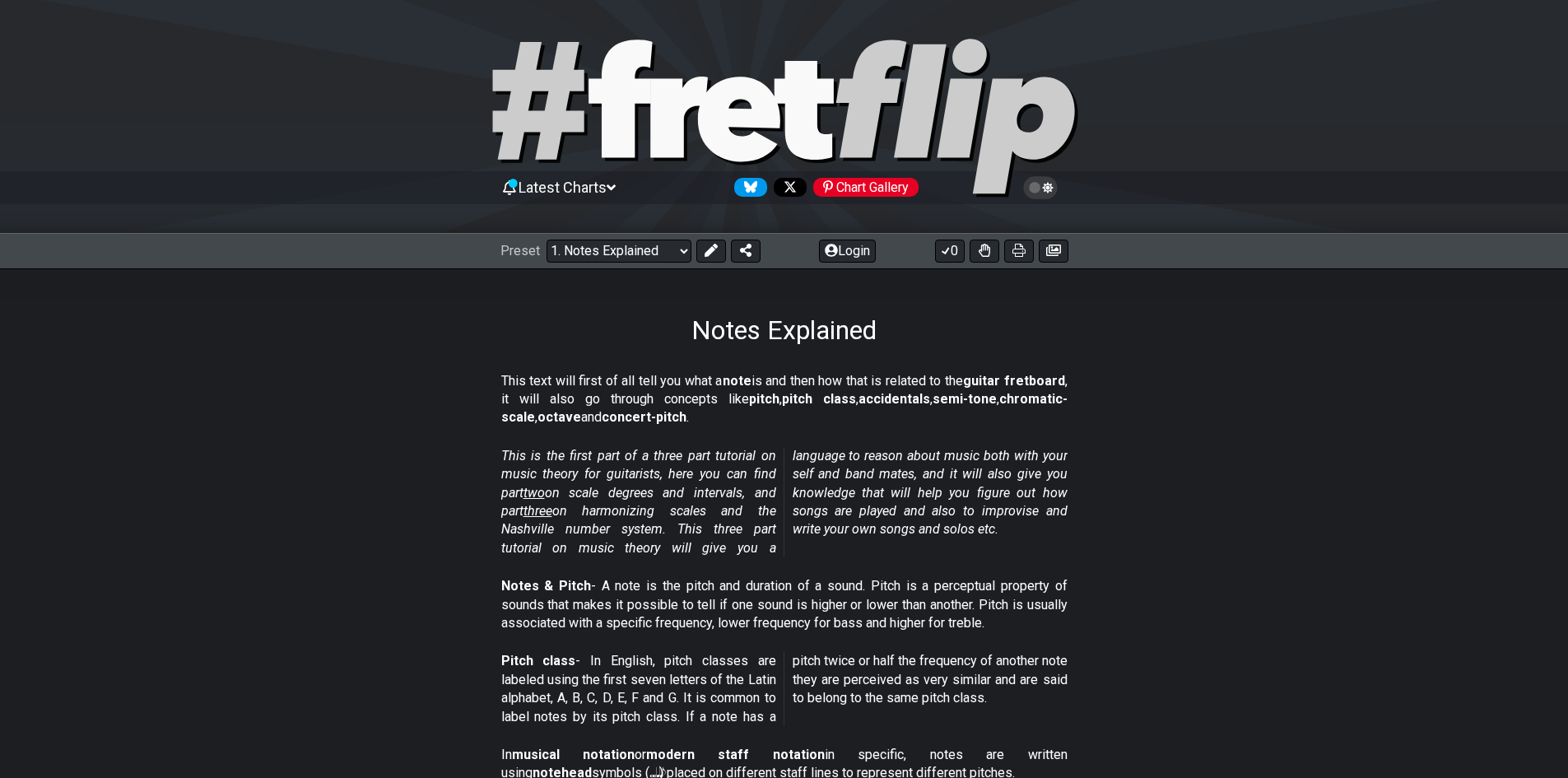
drag, startPoint x: 535, startPoint y: 491, endPoint x: 519, endPoint y: 505, distance: 21.3
click at [519, 505] on em "This is the first part of a three part tutorial on music theory for guitarists,…" at bounding box center [784, 501] width 566 height 108
click at [603, 262] on div "Preset Welcome to #fretflip! Initial Preset Custom Preset Minor Pentatonic Majo…" at bounding box center [784, 251] width 1568 height 36
click at [599, 255] on select "Welcome to #fretflip! Initial Preset Custom Preset Minor Pentatonic Major Penta…" at bounding box center [619, 251] width 145 height 23
click at [547, 240] on select "Welcome to #fretflip! Initial Preset Custom Preset Minor Pentatonic Major Penta…" at bounding box center [619, 251] width 145 height 23
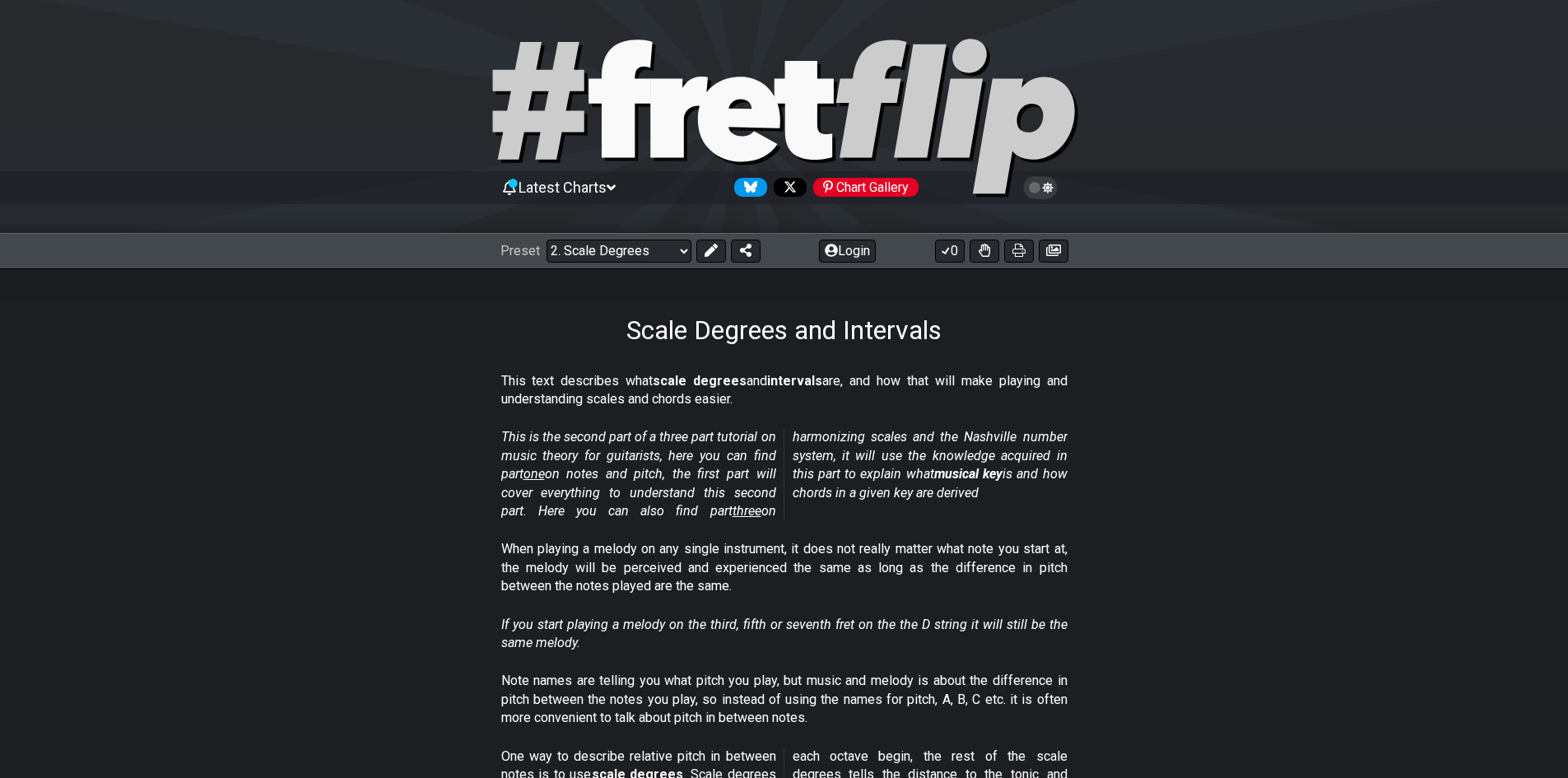
click at [545, 475] on span "one" at bounding box center [534, 474] width 22 height 16
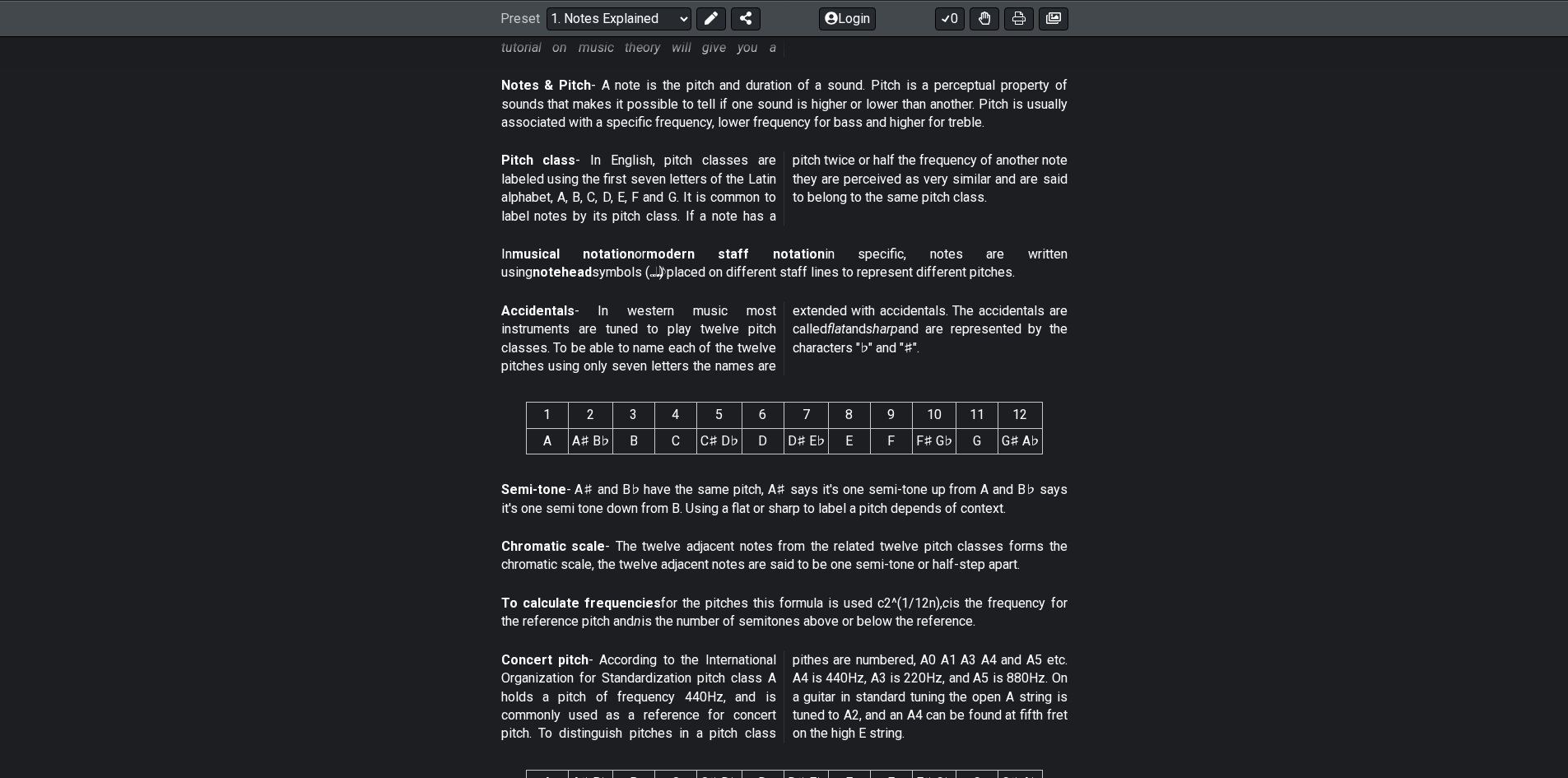
scroll to position [576, 0]
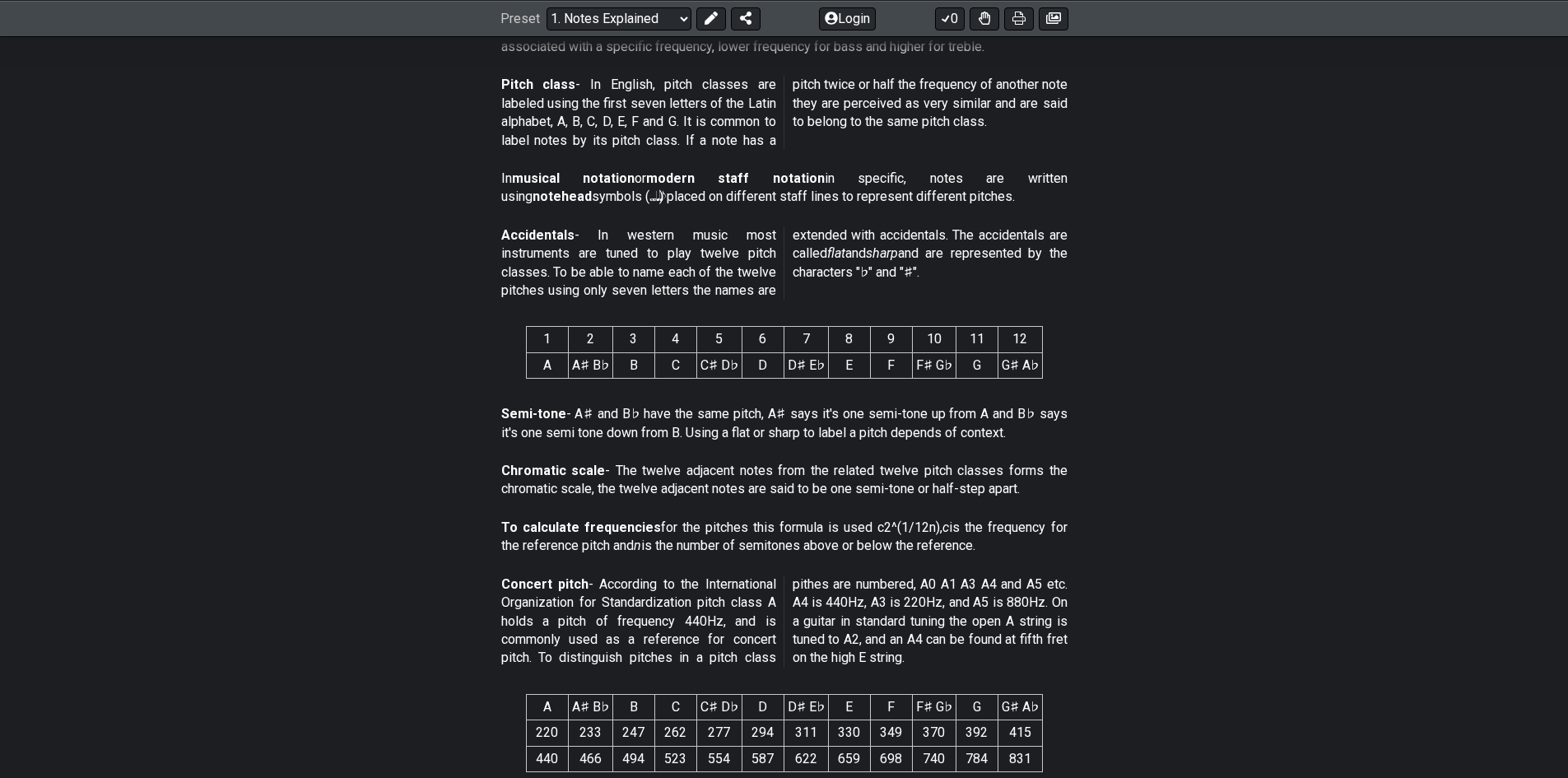
drag, startPoint x: 558, startPoint y: 371, endPoint x: 517, endPoint y: 424, distance: 67.0
click at [514, 426] on p "Semi-tone - A♯ and B♭ have the same pitch, A♯ says it's one semi-tone up from A…" at bounding box center [784, 423] width 566 height 37
click at [539, 364] on td "A" at bounding box center [547, 365] width 42 height 25
drag, startPoint x: 599, startPoint y: 367, endPoint x: 761, endPoint y: 369, distance: 162.0
click at [761, 369] on tr "A A♯ B♭ B C C♯ D♭ D D♯ E♭ E F F♯ G♭ G G♯ A♭" at bounding box center [783, 365] width 516 height 25
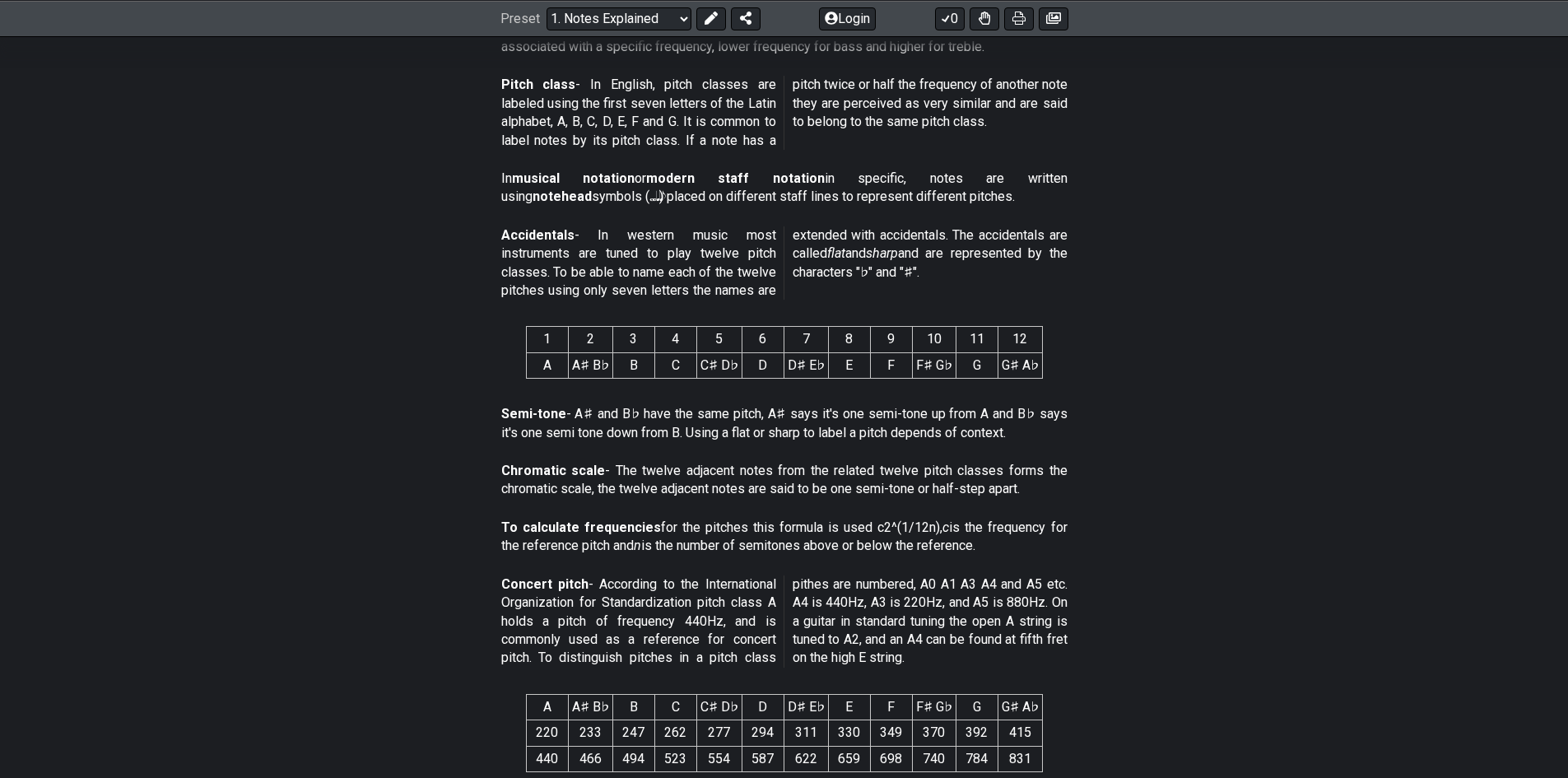
drag, startPoint x: 560, startPoint y: 366, endPoint x: 695, endPoint y: 369, distance: 135.0
click at [697, 370] on tr "A A♯ B♭ B C C♯ D♭ D D♯ E♭ E F F♯ G♭ G G♯ A♭" at bounding box center [783, 365] width 516 height 25
drag, startPoint x: 576, startPoint y: 368, endPoint x: 825, endPoint y: 485, distance: 275.1
click at [767, 376] on tr "A A♯ B♭ B C C♯ D♭ D D♯ E♭ E F F♯ G♭ G G♯ A♭" at bounding box center [783, 365] width 516 height 25
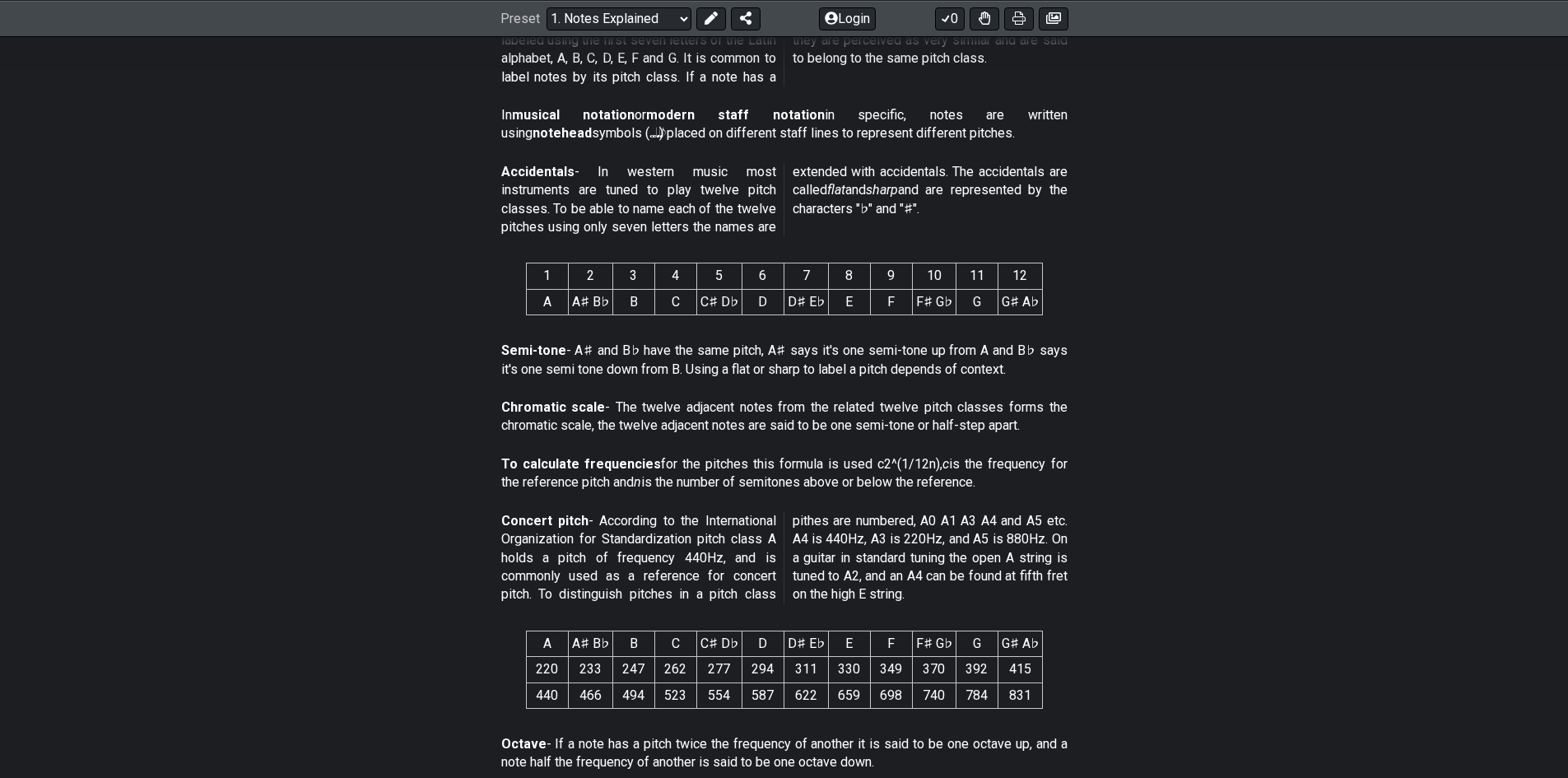
scroll to position [0, 0]
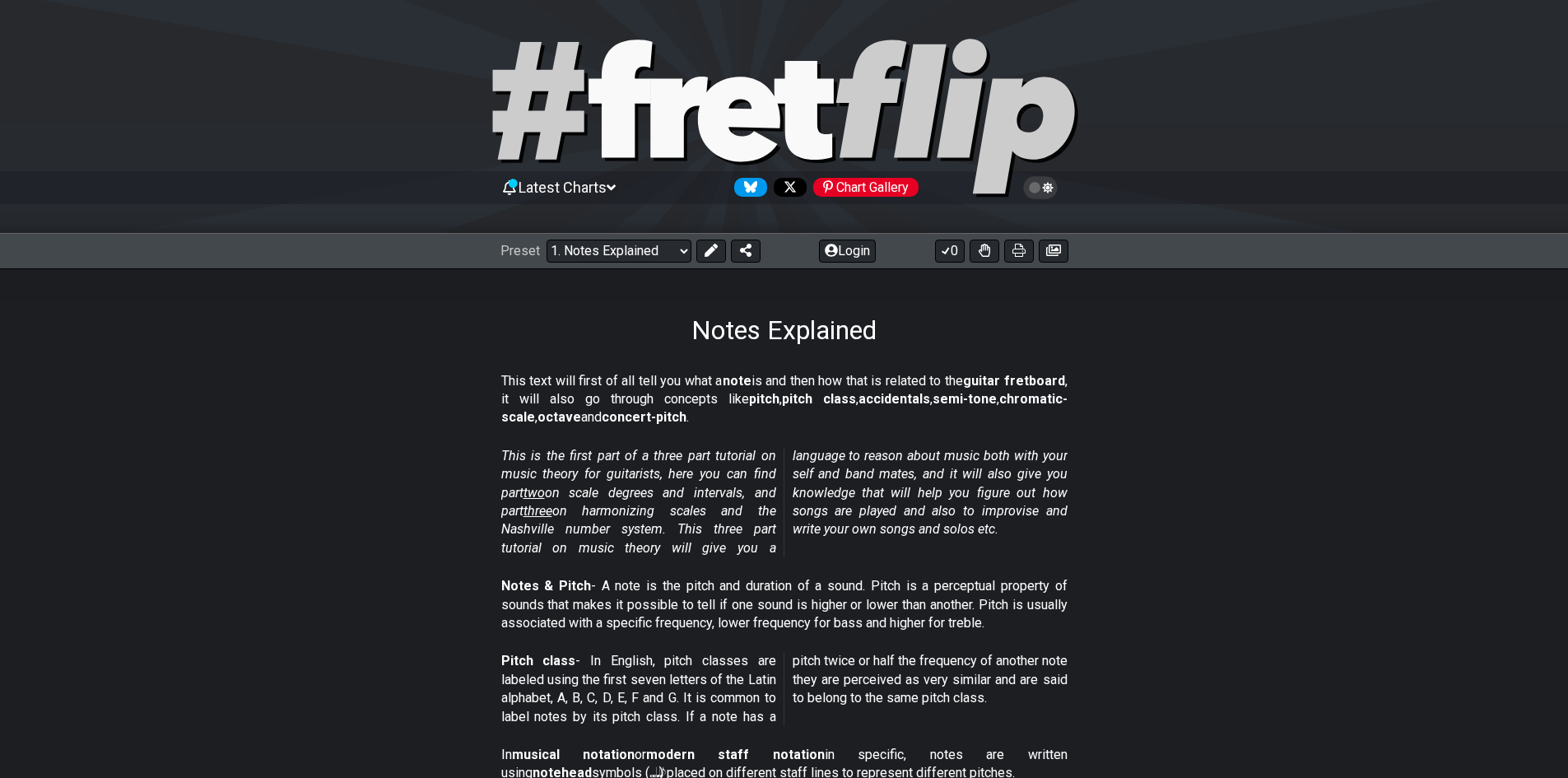
drag, startPoint x: 614, startPoint y: 236, endPoint x: 527, endPoint y: -30, distance: 279.9
click at [600, 252] on select "Welcome to #fretflip! Initial Preset Custom Preset Minor Pentatonic Major Penta…" at bounding box center [619, 251] width 145 height 23
click at [547, 240] on select "Welcome to #fretflip! Initial Preset Custom Preset Minor Pentatonic Major Penta…" at bounding box center [619, 251] width 145 height 23
select select "/scale-degrees-and-intervals"
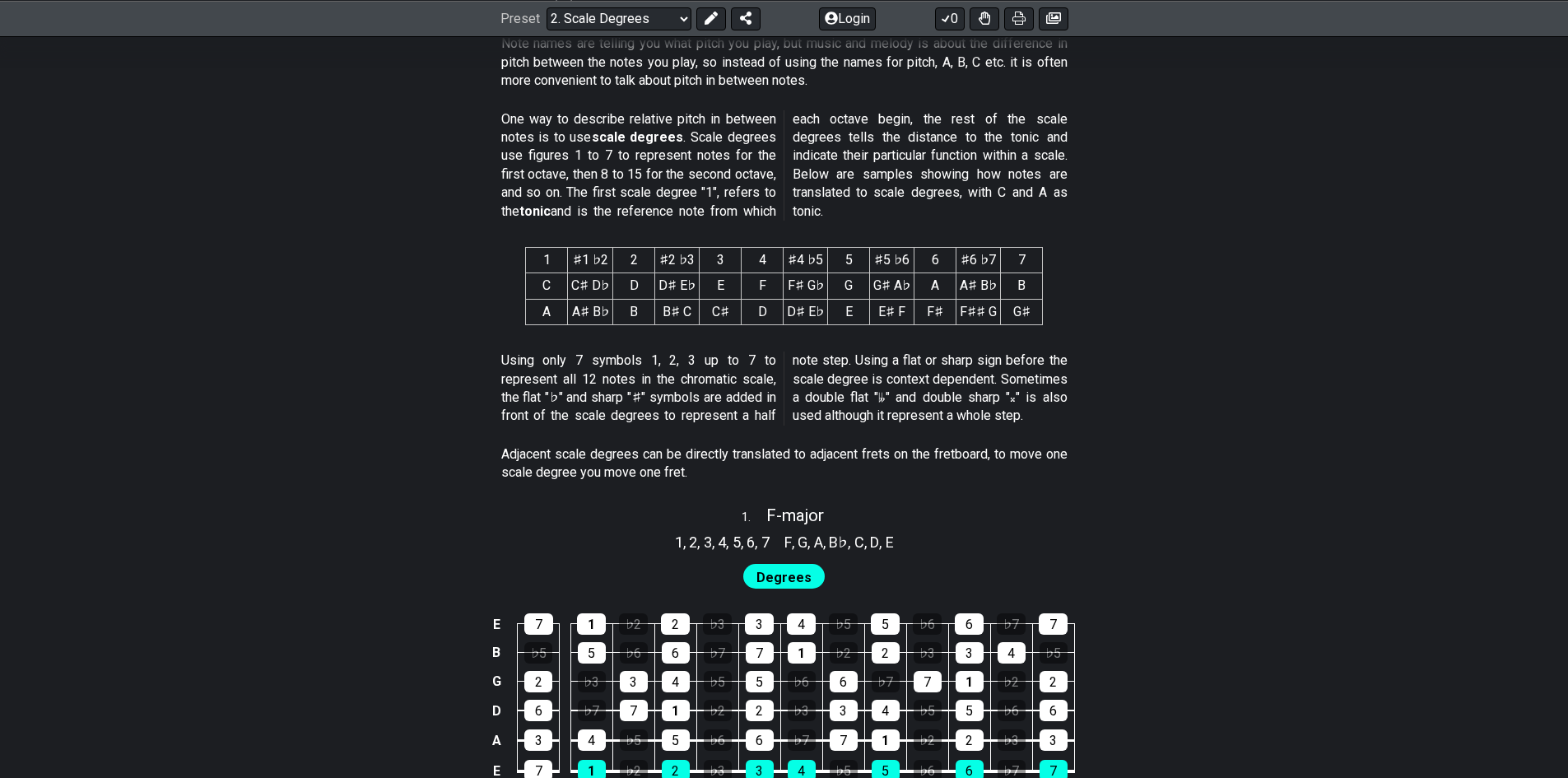
scroll to position [740, 0]
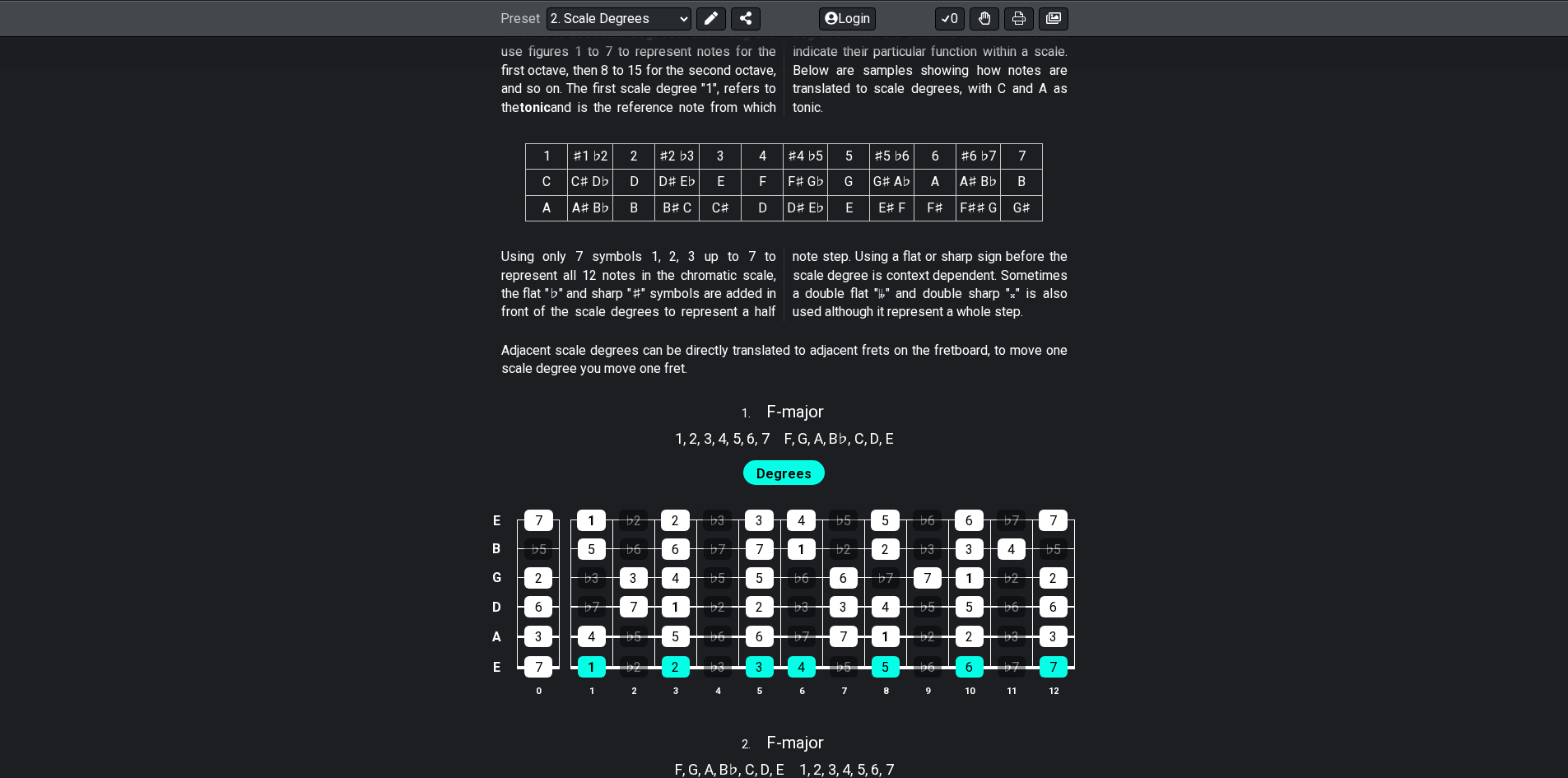
click at [775, 480] on span "Degrees" at bounding box center [784, 474] width 55 height 23
click at [775, 478] on span "Degrees" at bounding box center [784, 474] width 55 height 23
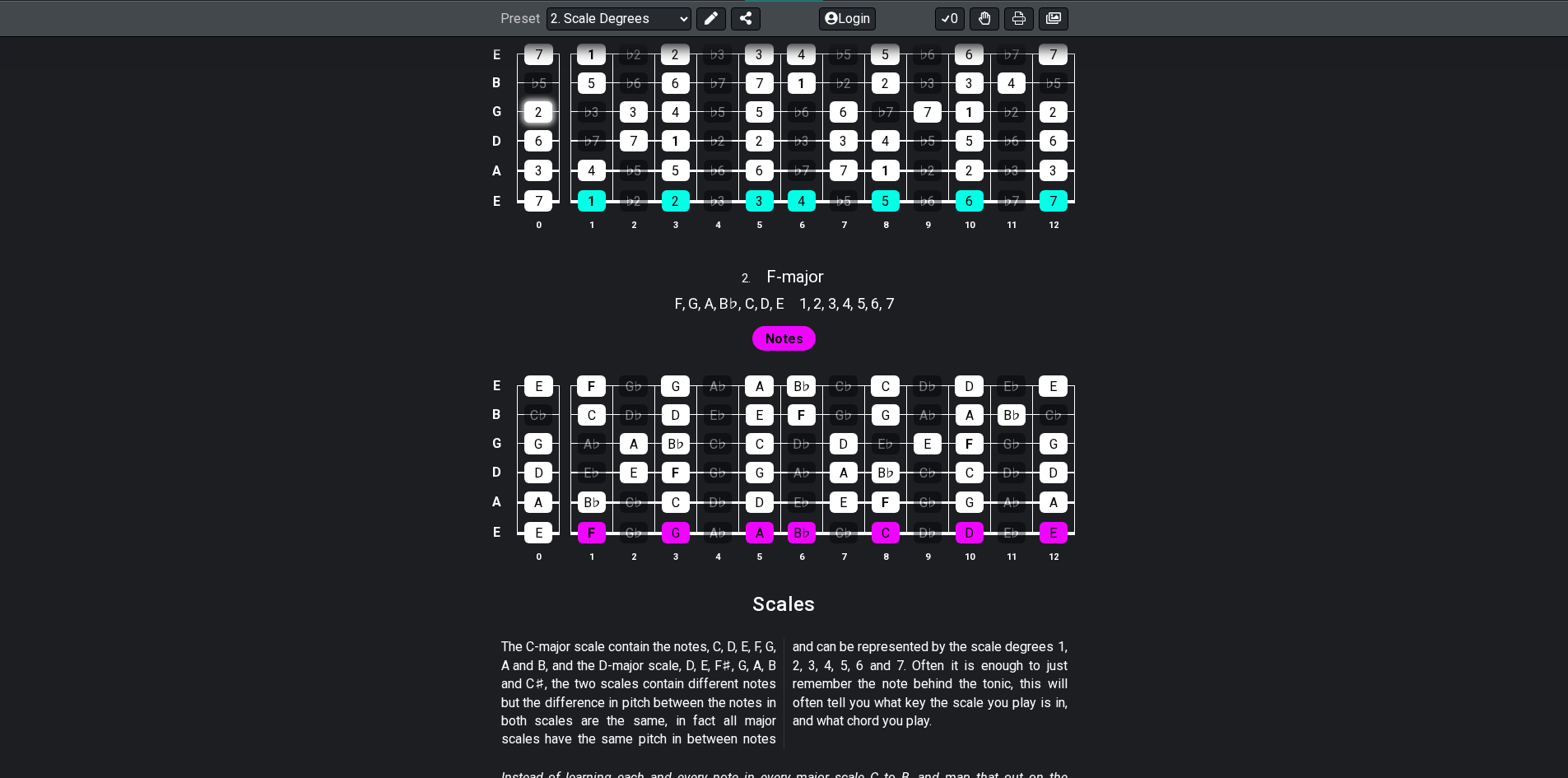
scroll to position [1399, 0]
